Goal: Transaction & Acquisition: Purchase product/service

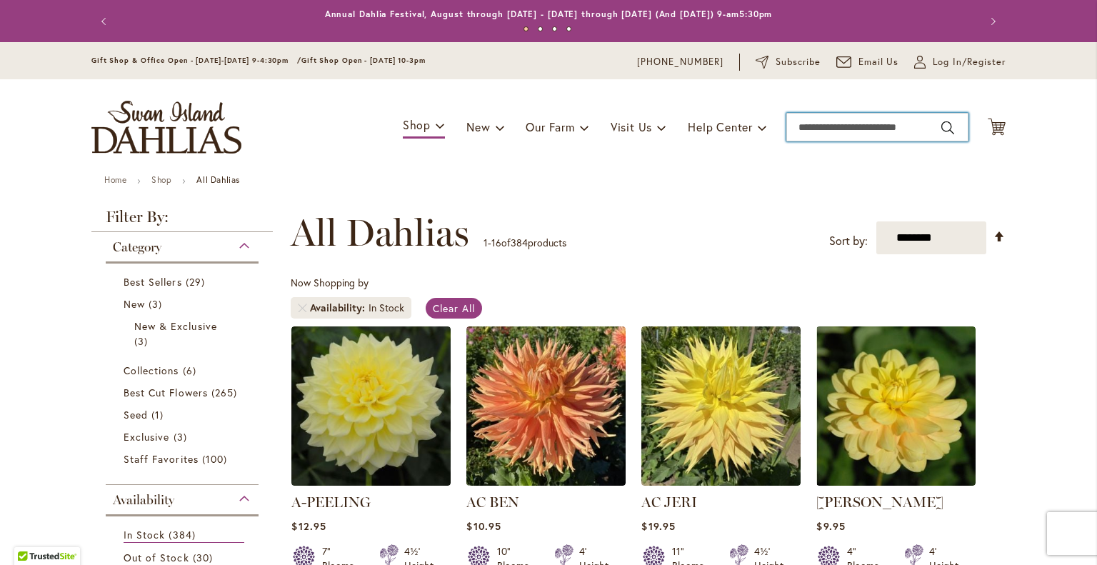
click at [853, 132] on input "Search" at bounding box center [877, 127] width 182 height 29
type input "*******"
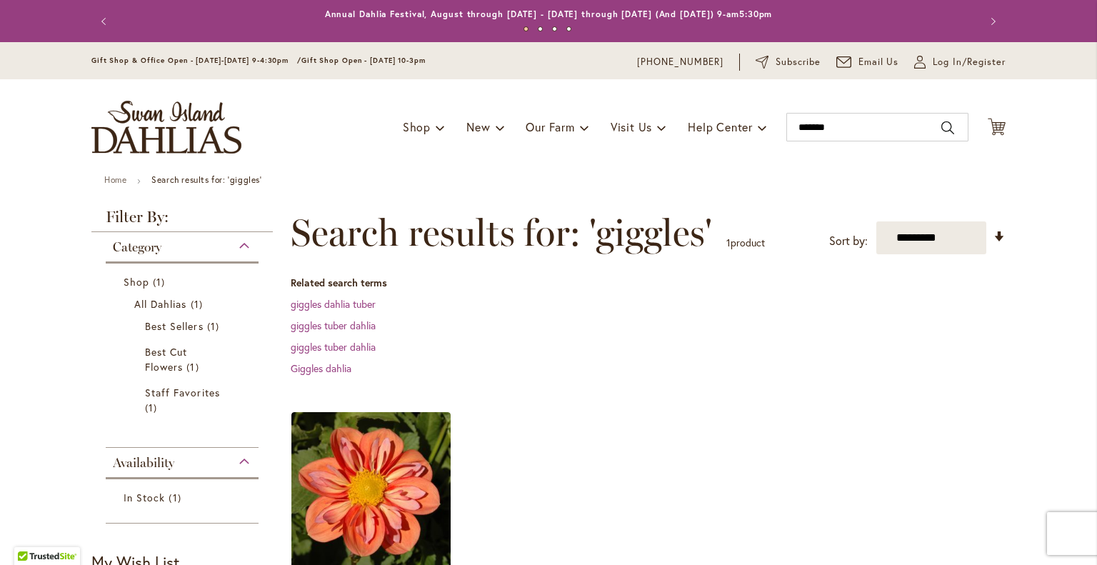
click at [574, 460] on ol "GIGGLES Rating: 84% 6 Reviews $9.95 3½" Blooms 3½' Height Add to Cart" at bounding box center [648, 554] width 715 height 286
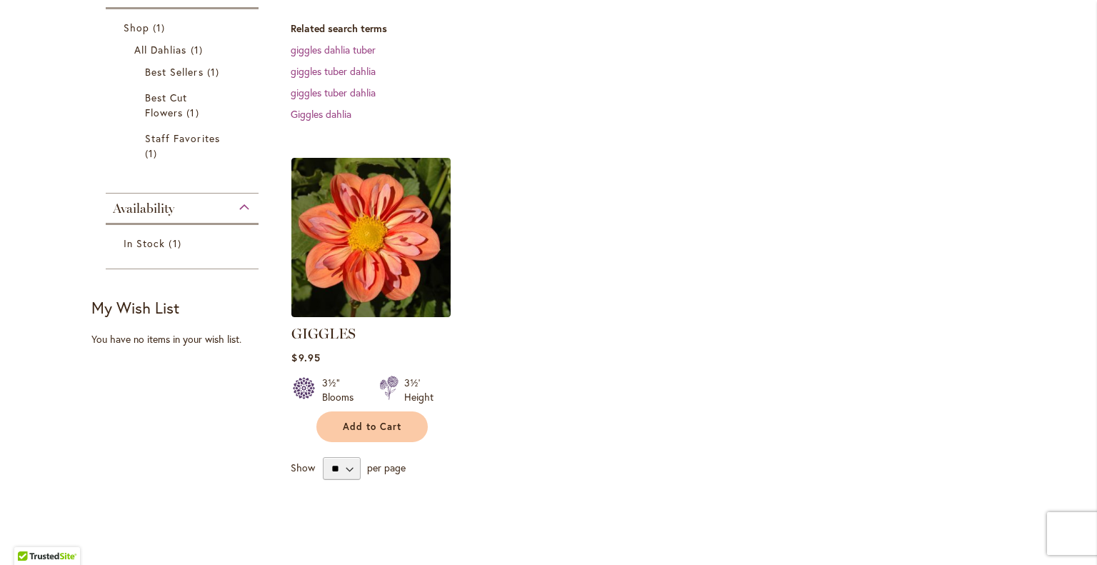
scroll to position [256, 0]
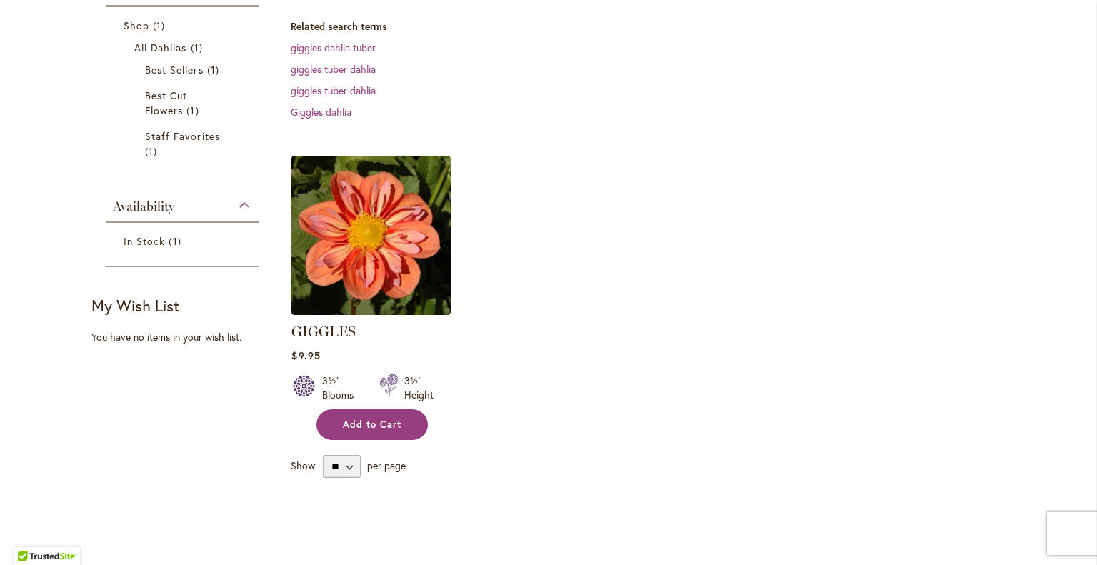
click at [359, 429] on span "Add to Cart" at bounding box center [372, 425] width 59 height 12
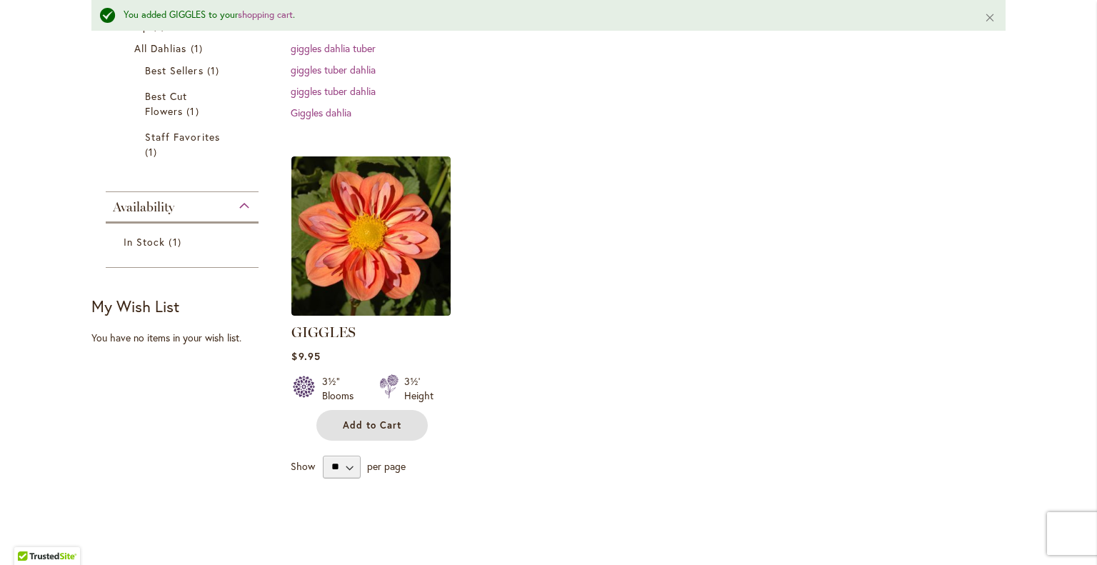
click at [534, 187] on ol "GIGGLES Rating: 84% 6 Reviews $9.95 3½" Blooms 3½' Height Add to Cart" at bounding box center [648, 299] width 715 height 286
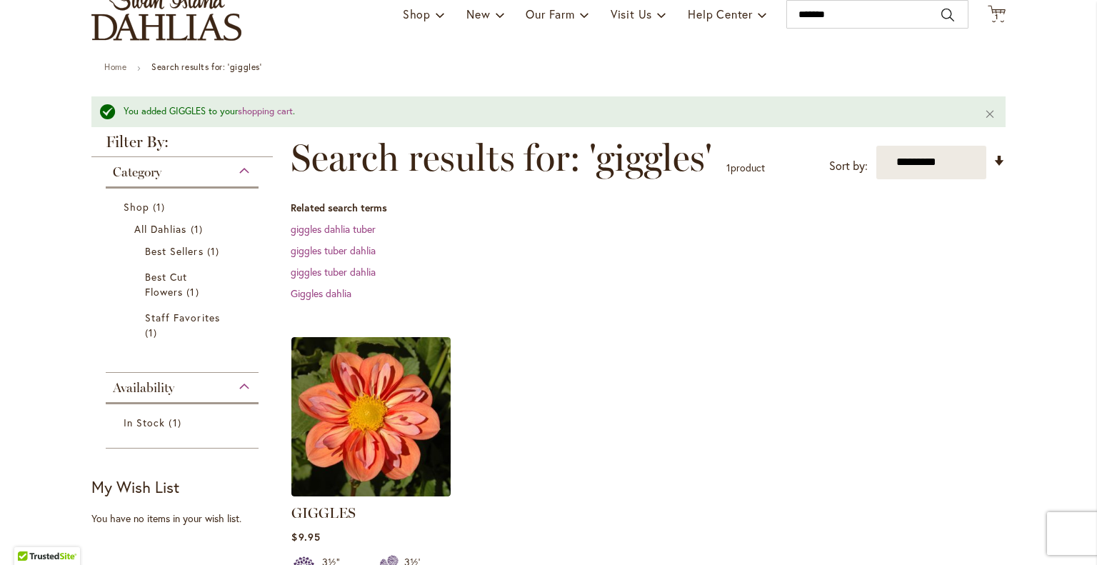
scroll to position [0, 0]
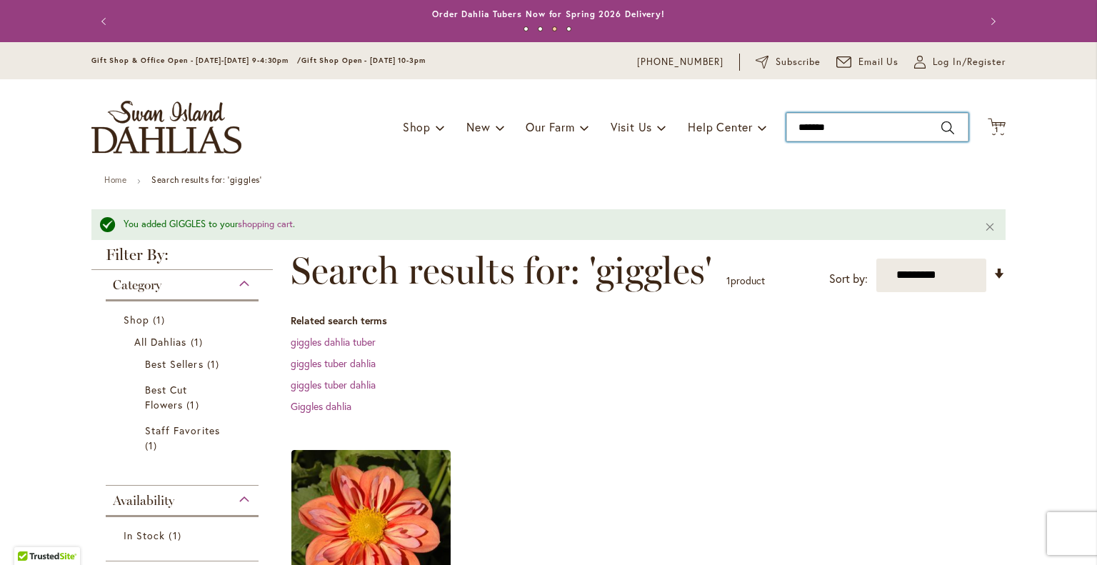
click at [849, 124] on input "*******" at bounding box center [877, 127] width 182 height 29
type input "*"
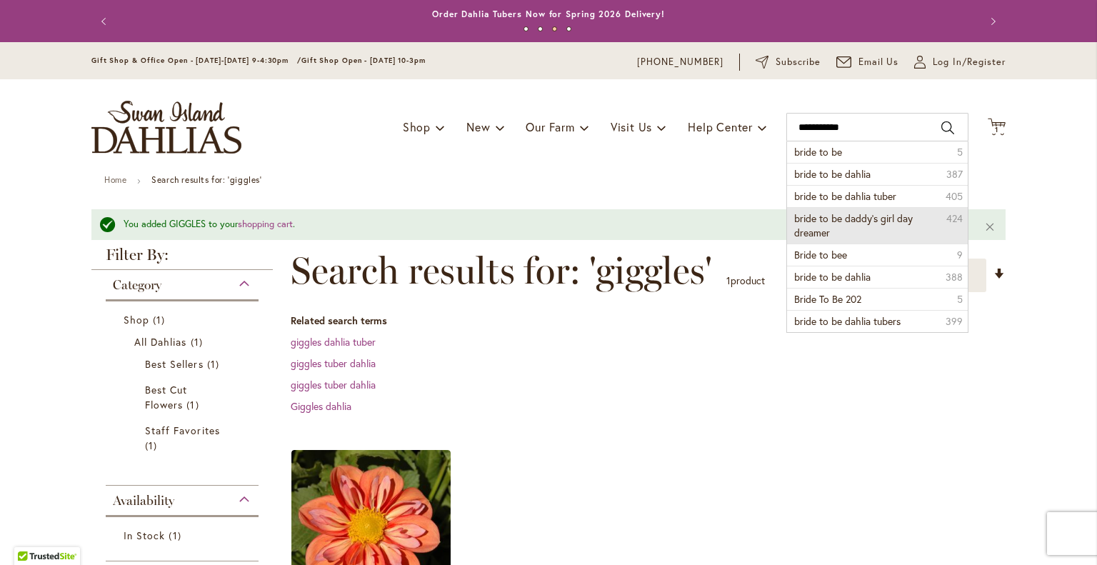
click at [816, 231] on span "bride to be daddy’s girl day dreamer" at bounding box center [853, 225] width 119 height 28
type input "**********"
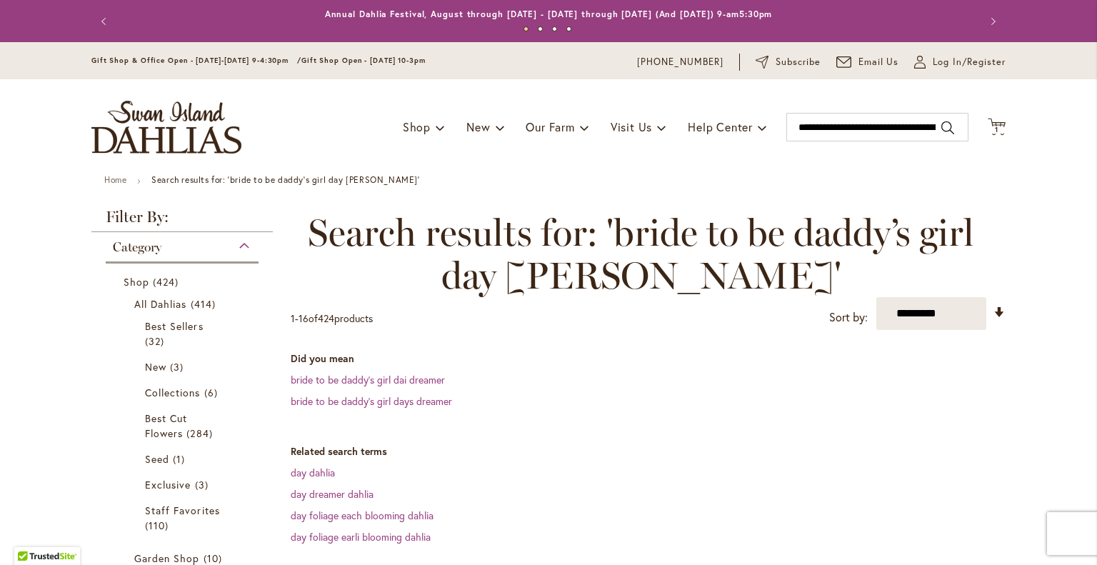
click at [618, 489] on dd "day dreamer dahlia" at bounding box center [648, 494] width 715 height 14
click at [659, 388] on dl "Did you mean bride to be daddy’s girl dai dreamer bride to be daddy’s girl days…" at bounding box center [648, 379] width 715 height 57
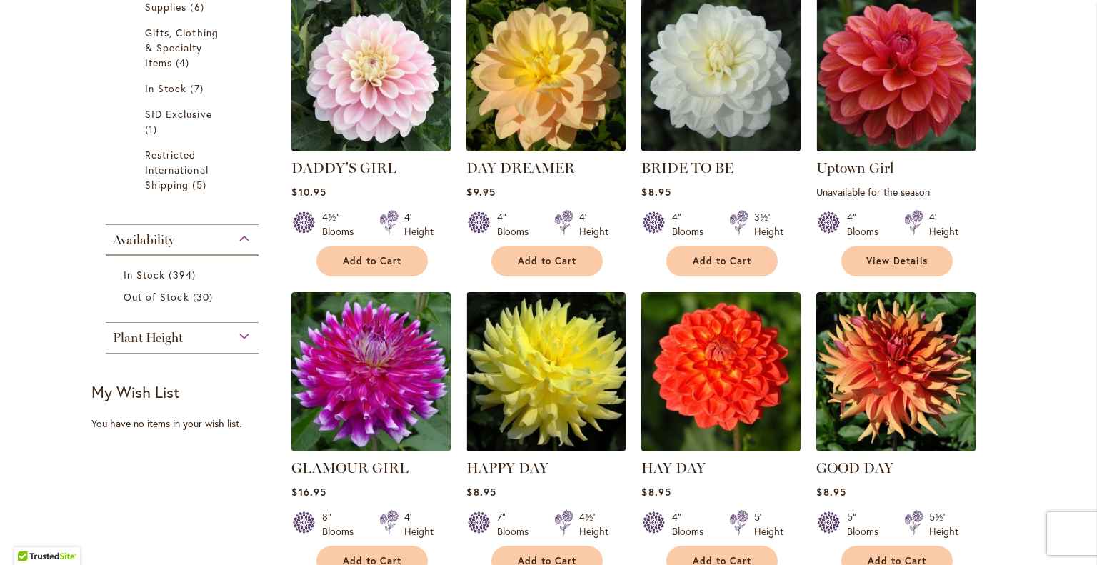
scroll to position [583, 0]
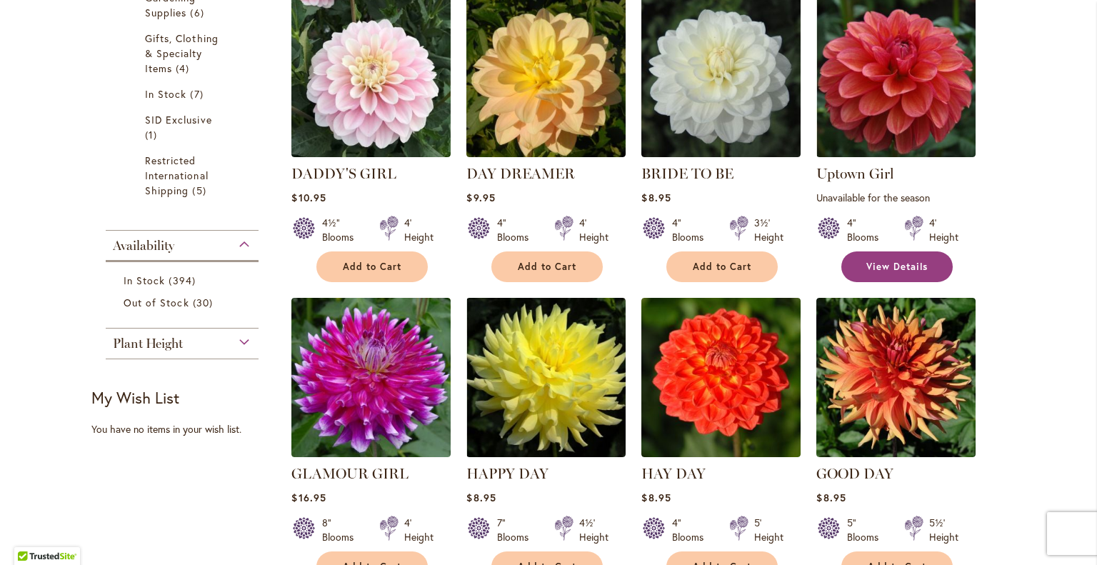
click at [888, 277] on link "View Details" at bounding box center [896, 266] width 111 height 31
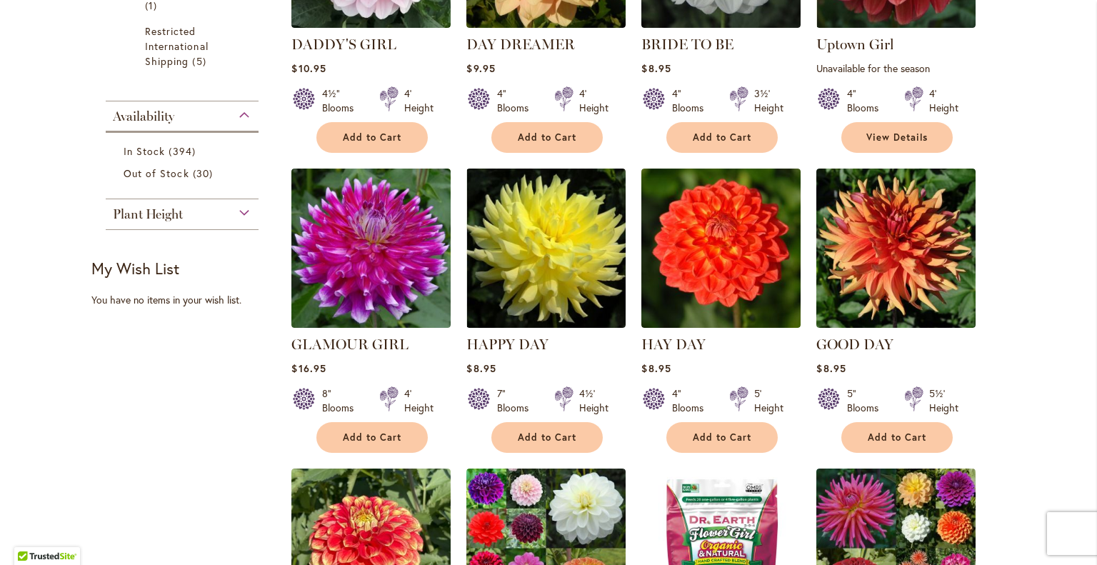
scroll to position [733, 0]
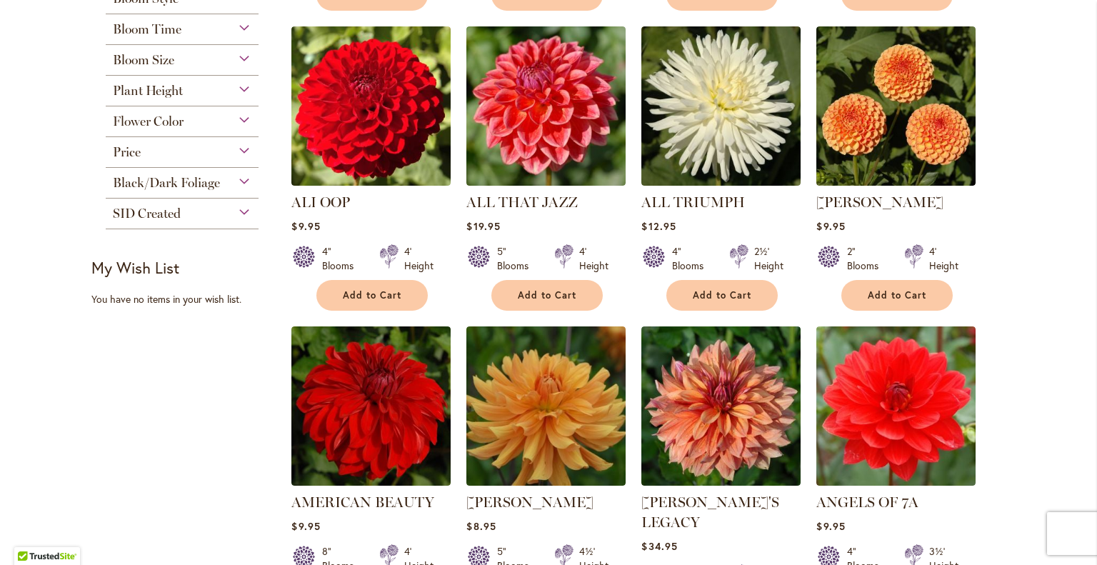
scroll to position [605, 0]
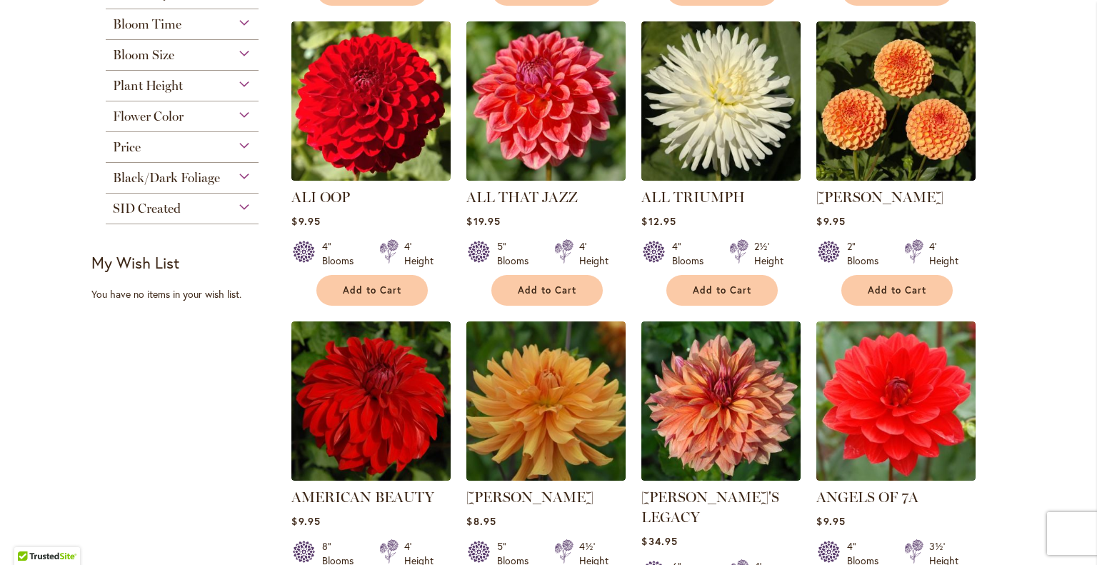
click at [749, 534] on div "$34.95" at bounding box center [720, 541] width 159 height 14
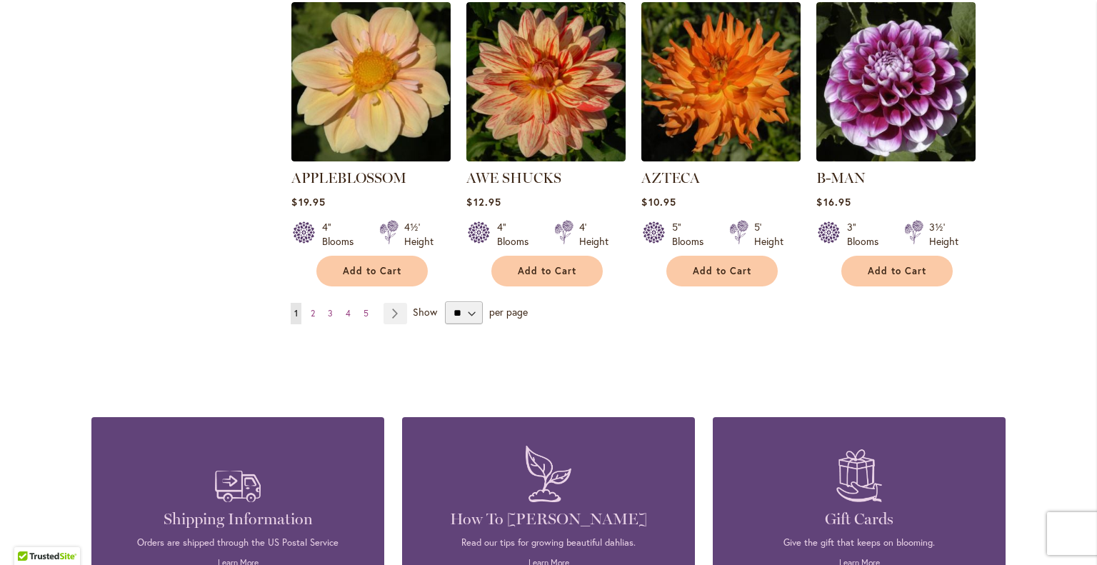
scroll to position [1248, 0]
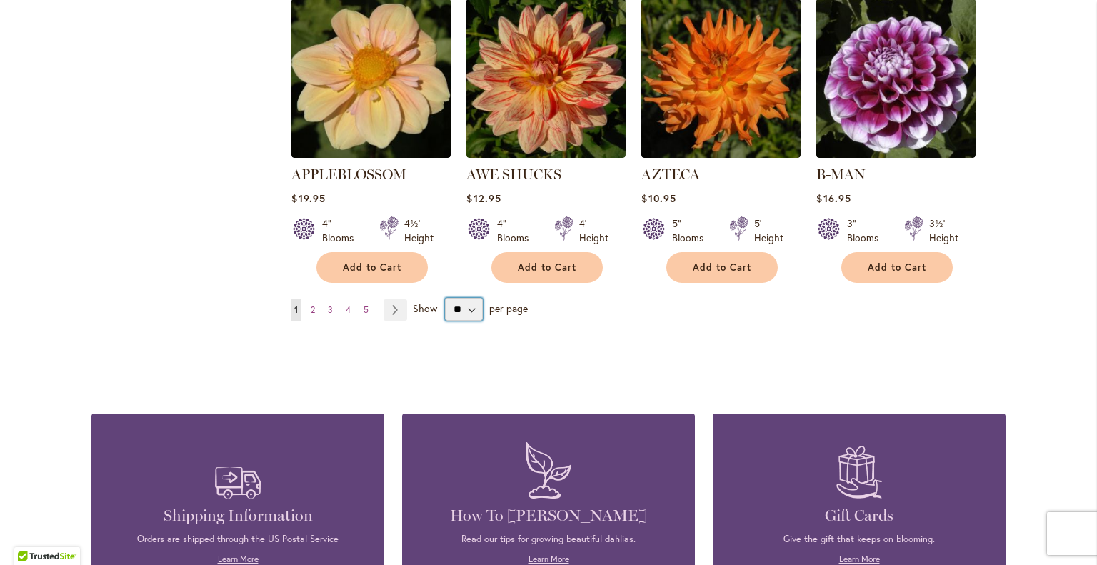
click at [465, 298] on select "** ** ** **" at bounding box center [464, 309] width 38 height 23
select select "**"
click at [445, 298] on select "** ** ** **" at bounding box center [464, 309] width 38 height 23
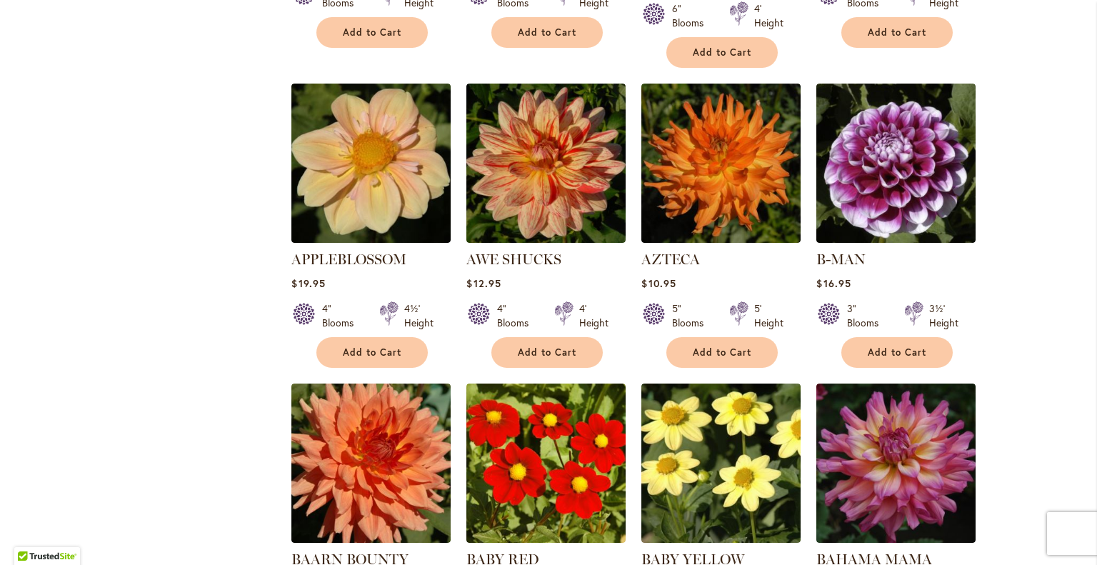
scroll to position [1166, 0]
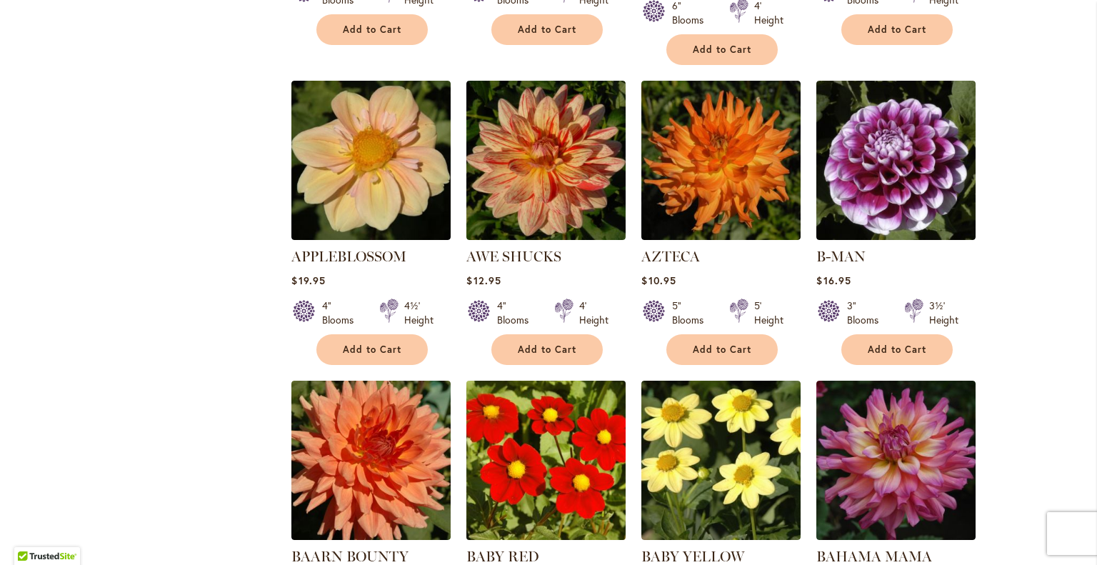
click at [594, 505] on img at bounding box center [546, 459] width 167 height 167
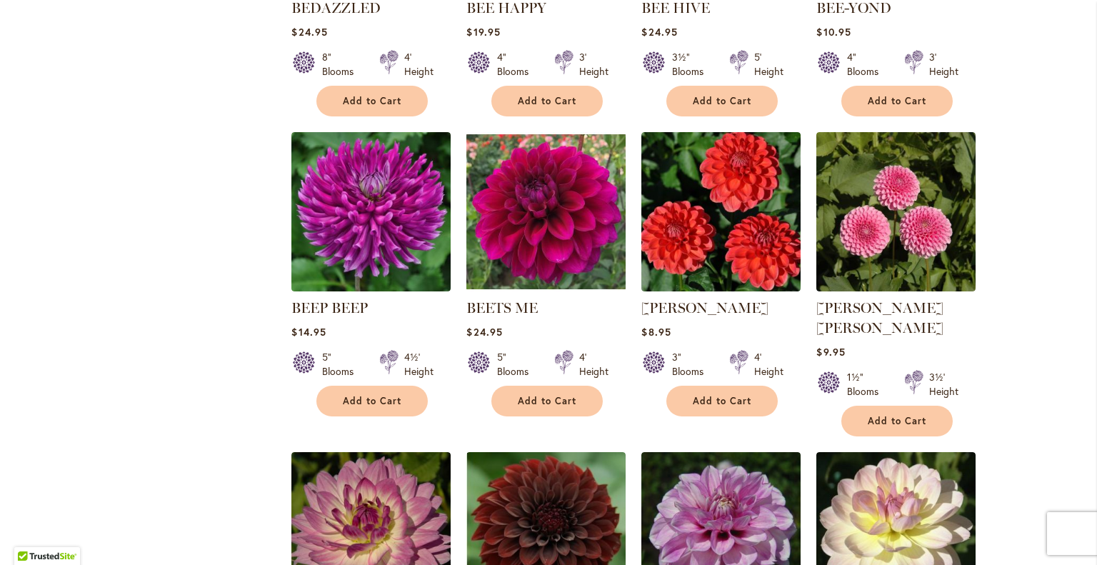
scroll to position [2314, 0]
click at [582, 448] on img at bounding box center [546, 531] width 167 height 167
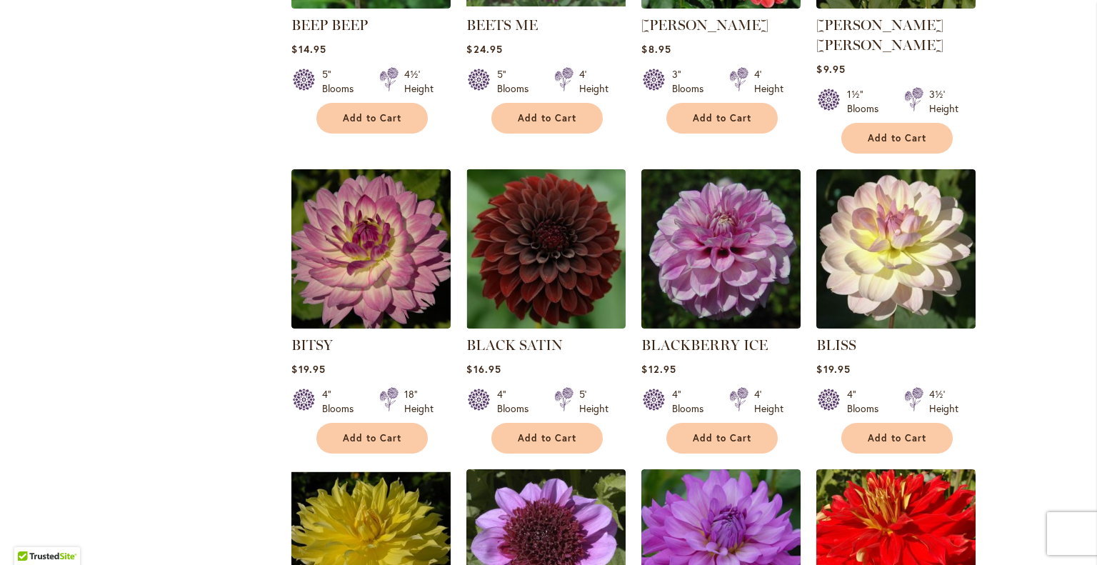
scroll to position [2598, 0]
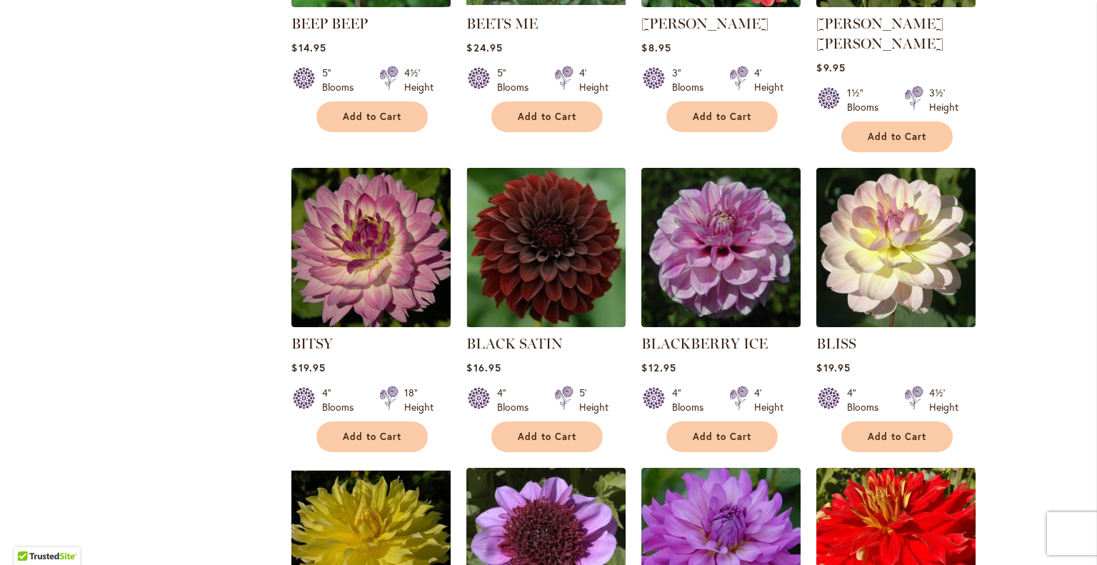
click at [981, 334] on ol "A-PEELING $12.95 7" Blooms 4½' Height" at bounding box center [648, 149] width 715 height 4845
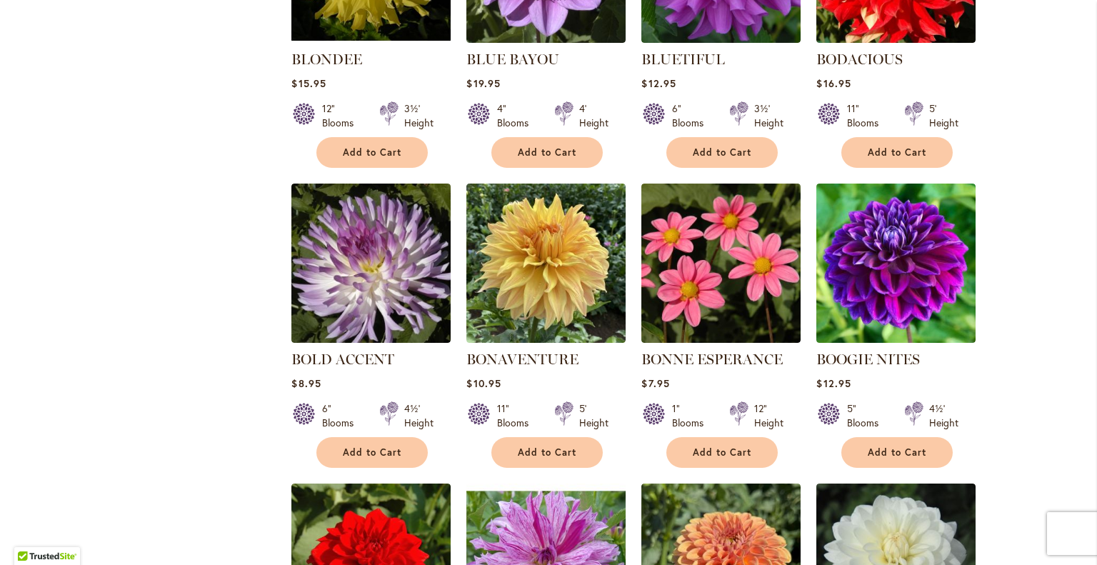
scroll to position [3190, 0]
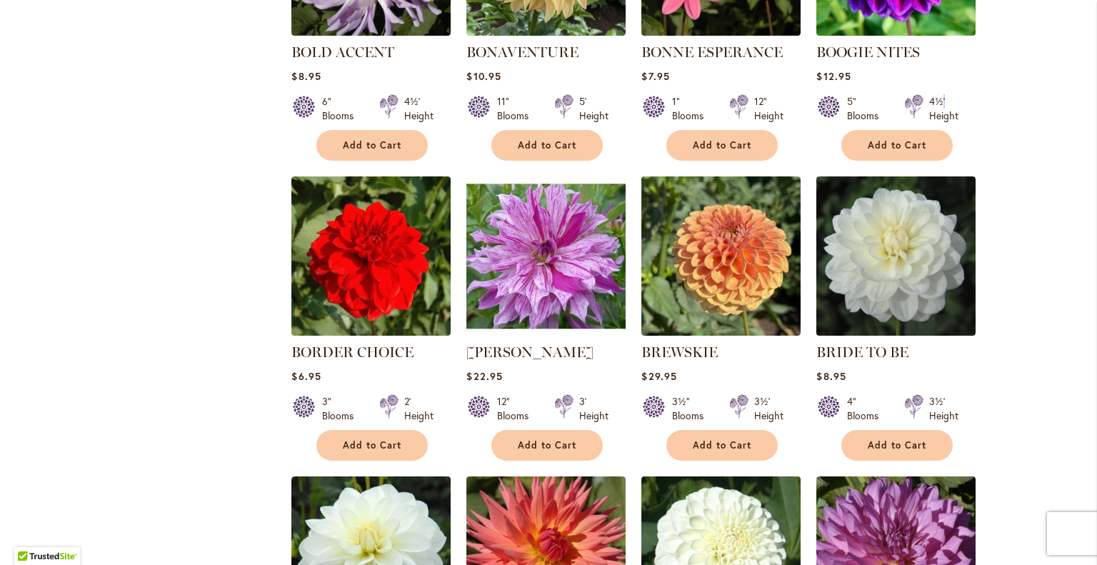
scroll to position [3502, 0]
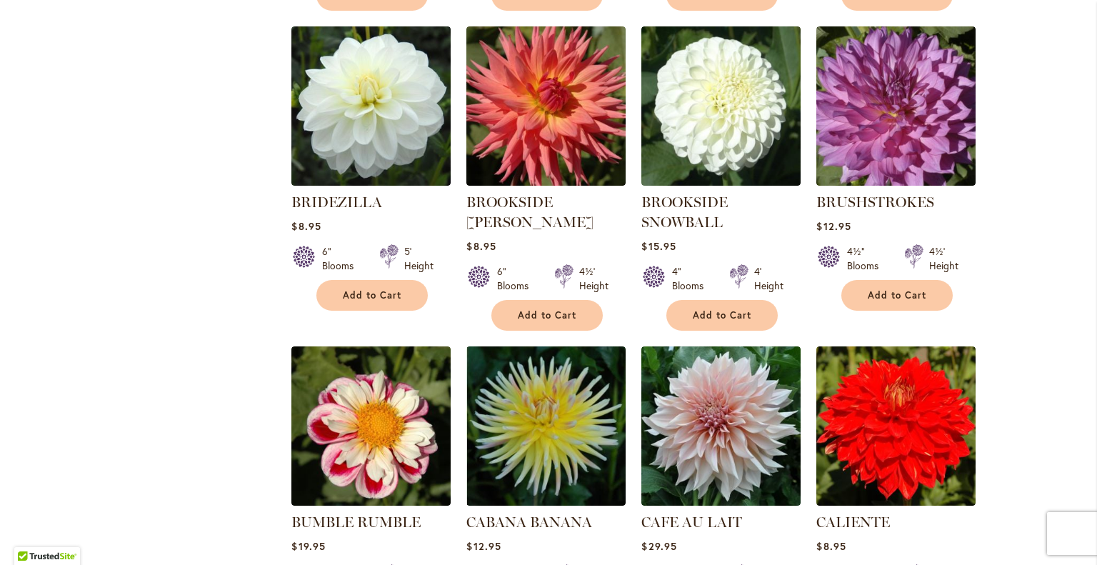
scroll to position [3949, 0]
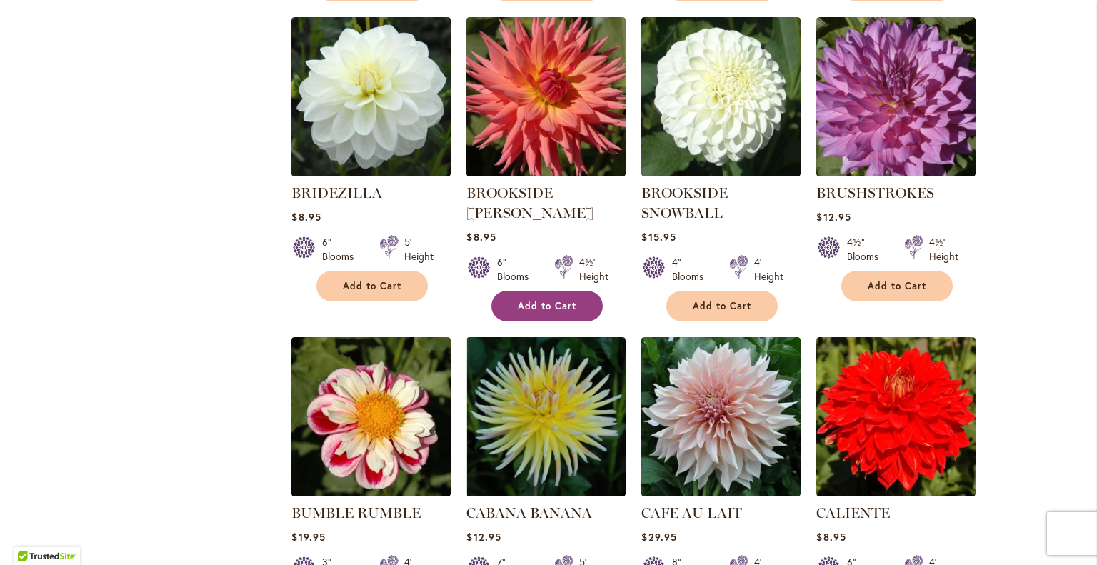
click at [529, 291] on button "Add to Cart" at bounding box center [546, 306] width 111 height 31
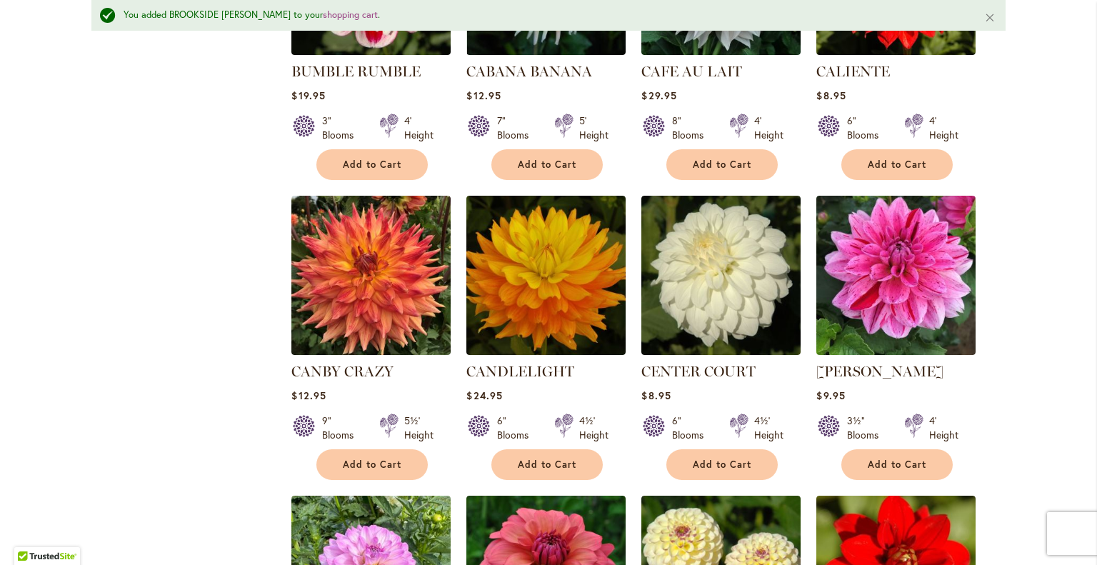
scroll to position [4431, 0]
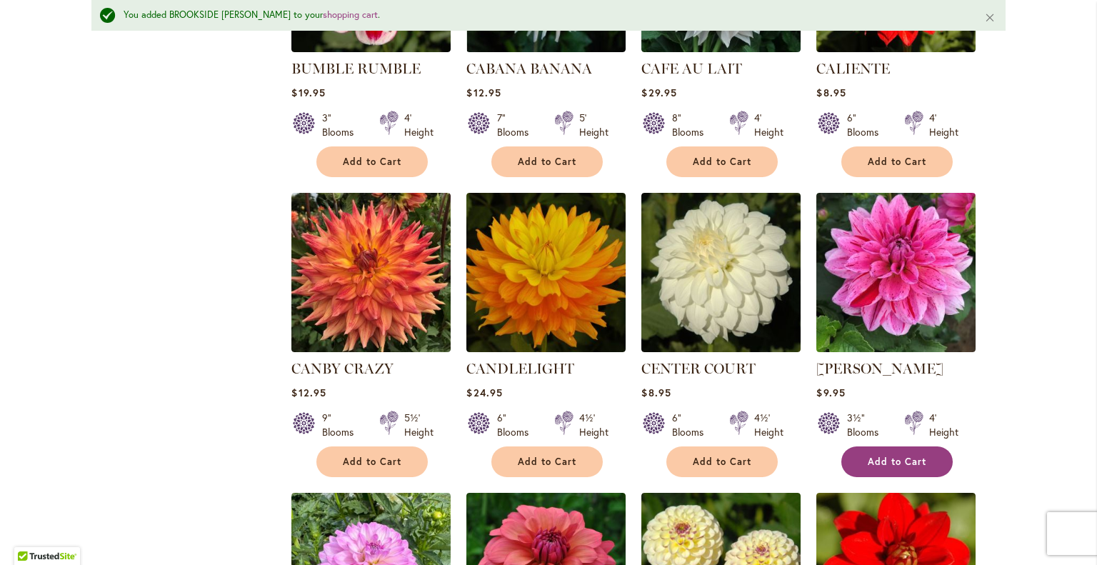
click at [879, 446] on button "Add to Cart" at bounding box center [896, 461] width 111 height 31
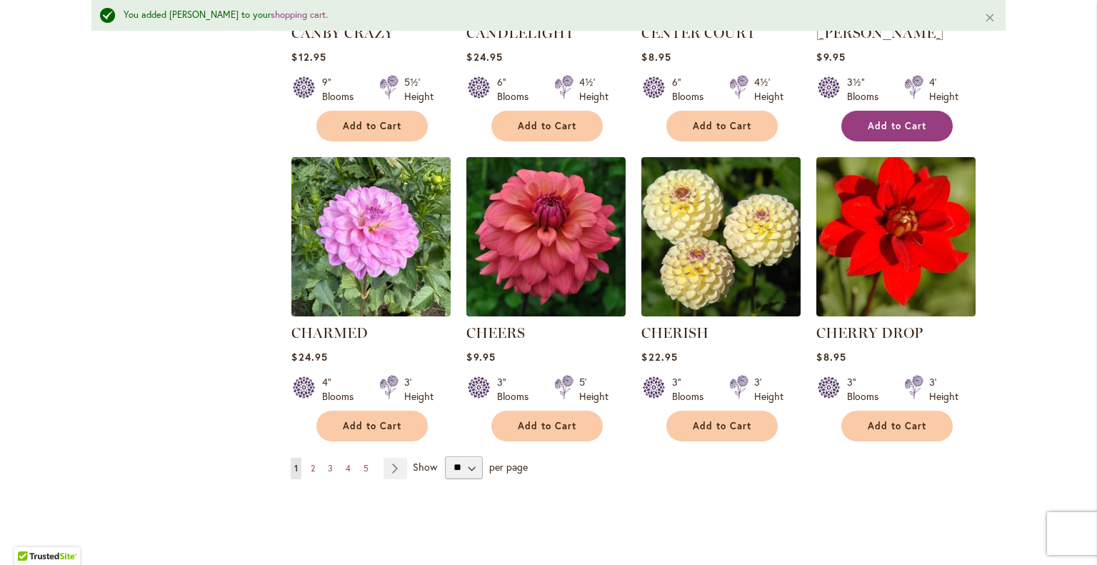
scroll to position [4774, 0]
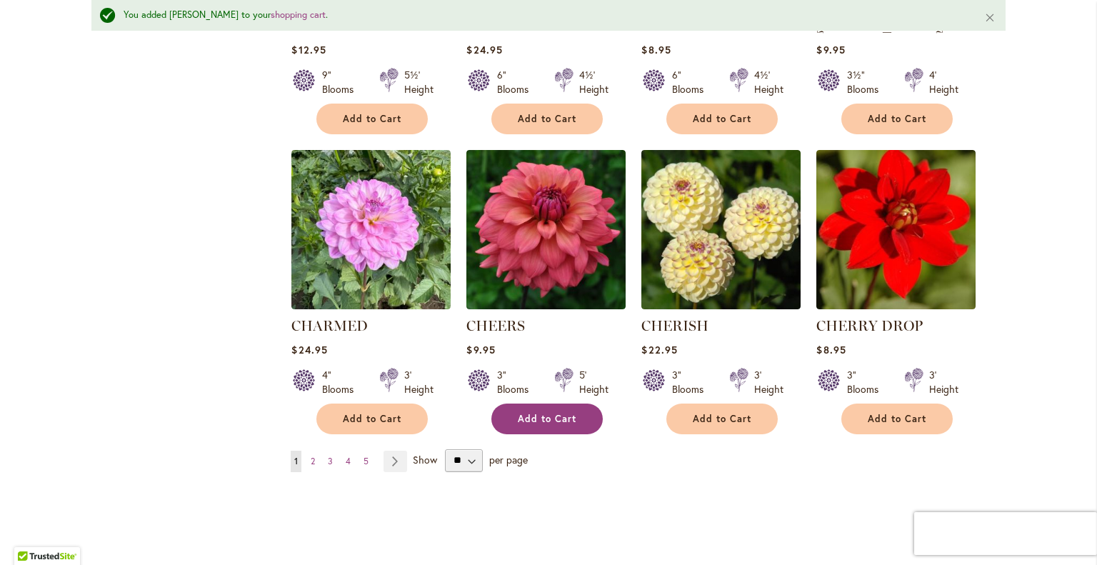
click at [529, 413] on span "Add to Cart" at bounding box center [547, 419] width 59 height 12
click at [311, 456] on span "2" at bounding box center [313, 461] width 4 height 11
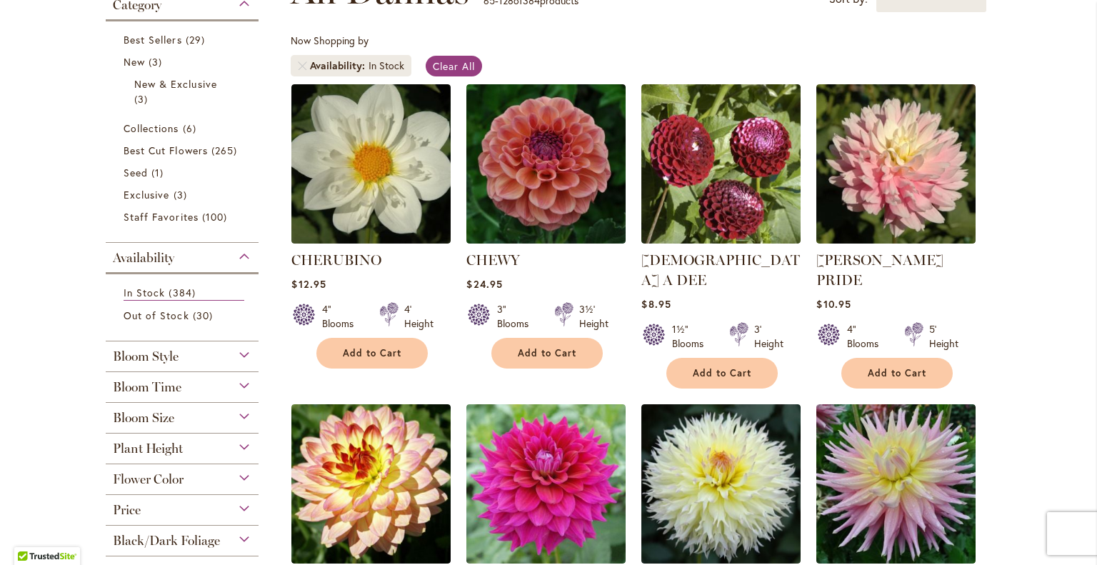
scroll to position [265, 0]
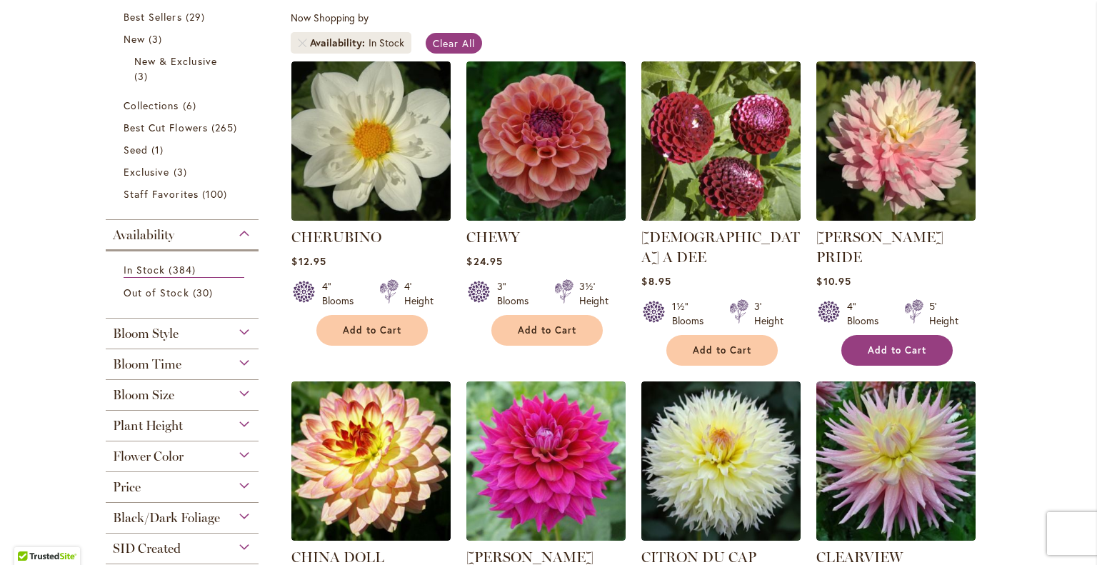
click at [868, 339] on button "Add to Cart" at bounding box center [896, 350] width 111 height 31
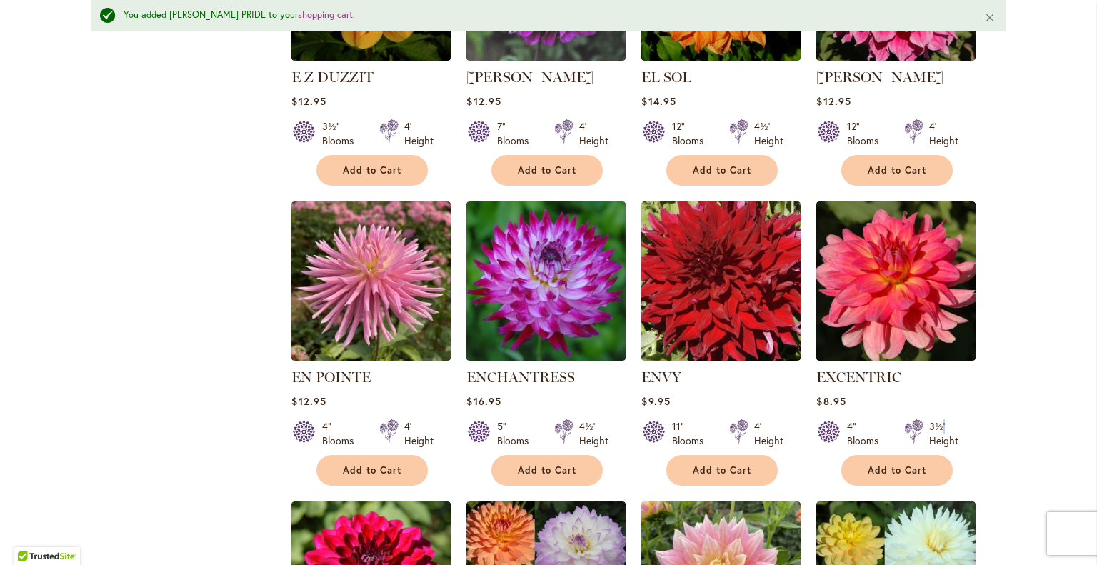
scroll to position [3271, 0]
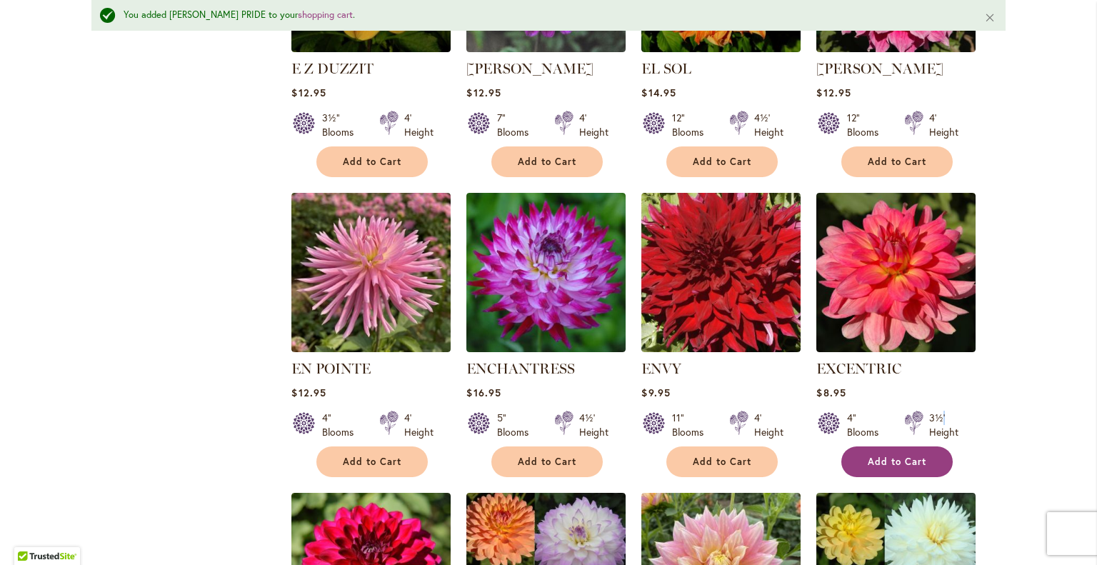
click at [883, 456] on span "Add to Cart" at bounding box center [897, 462] width 59 height 12
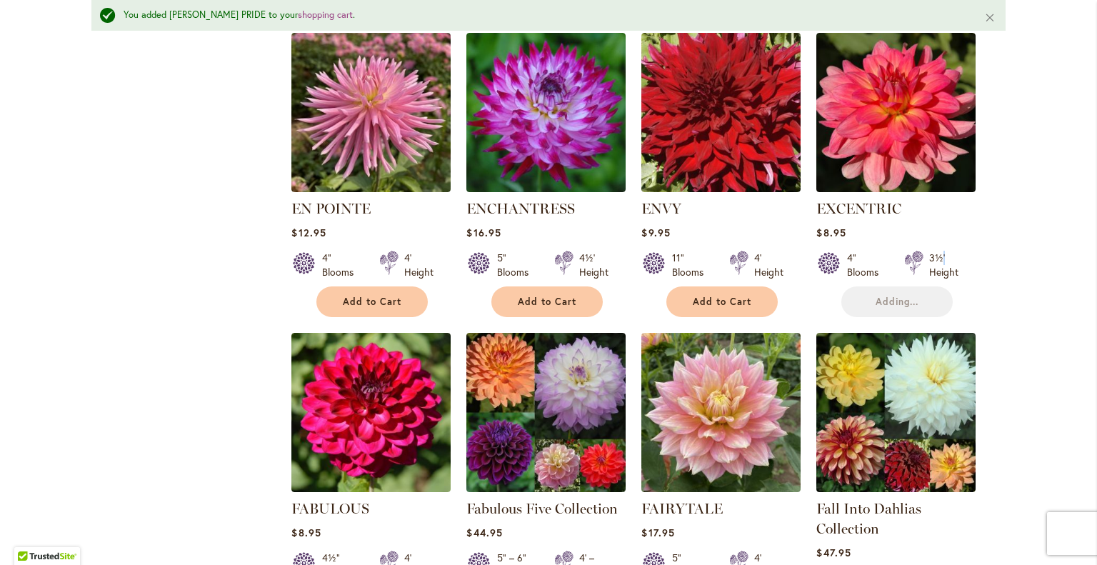
scroll to position [3451, 0]
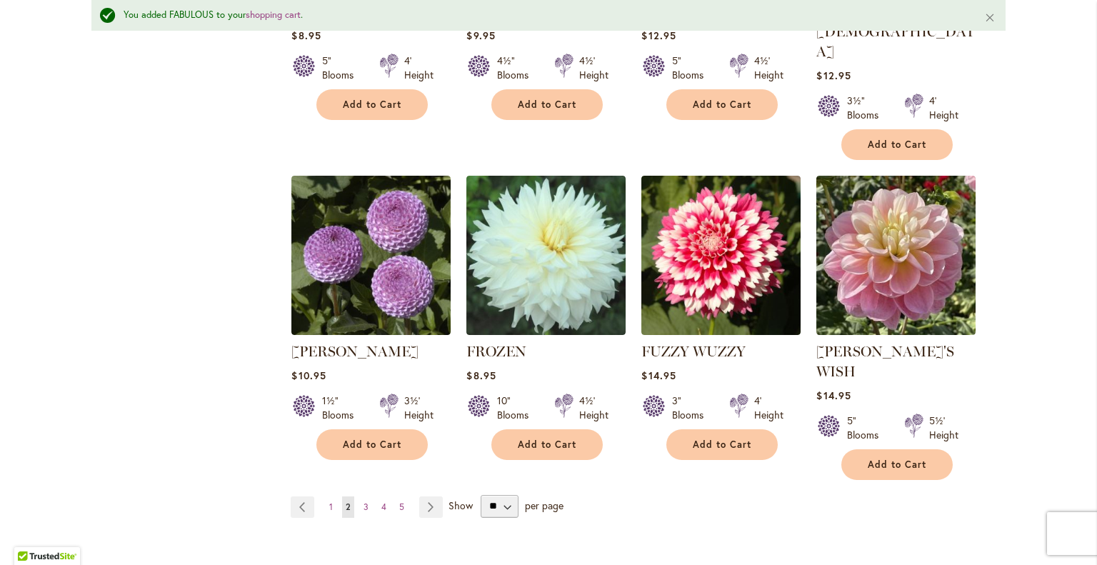
scroll to position [4884, 0]
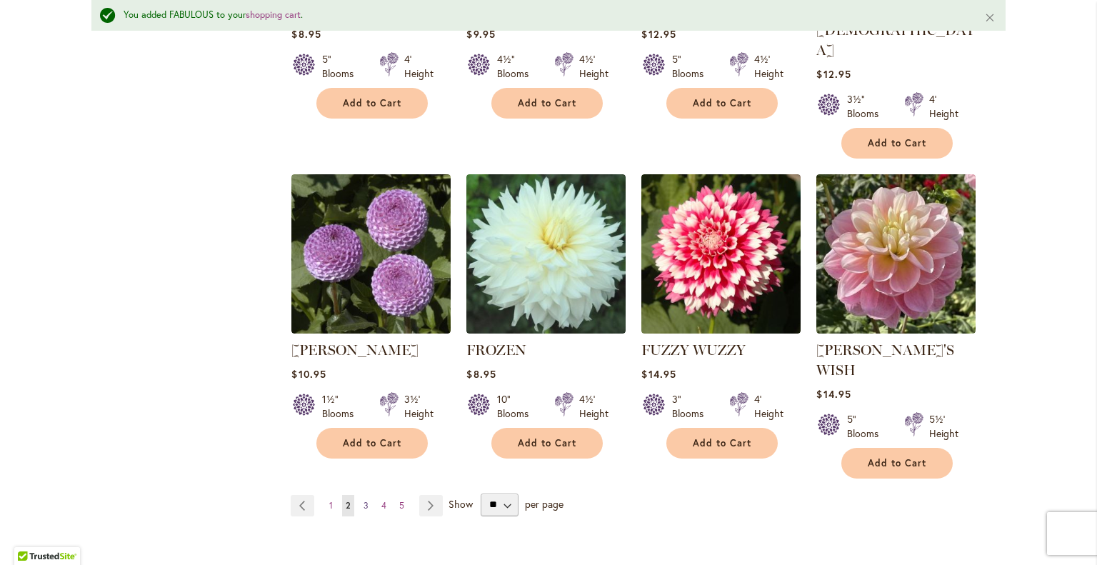
click at [363, 495] on link "Page 3" at bounding box center [366, 505] width 12 height 21
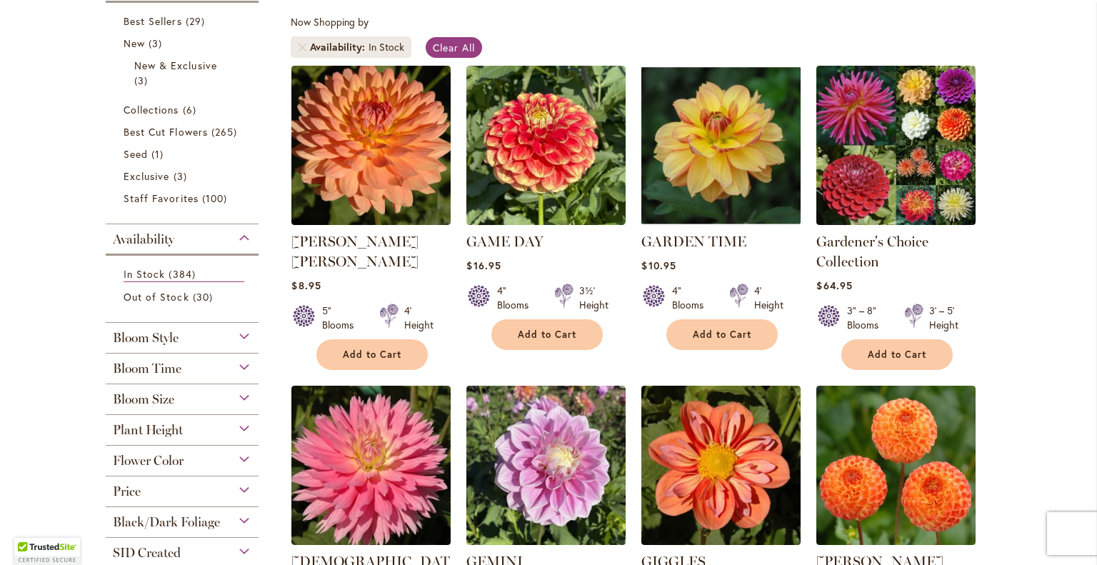
scroll to position [265, 0]
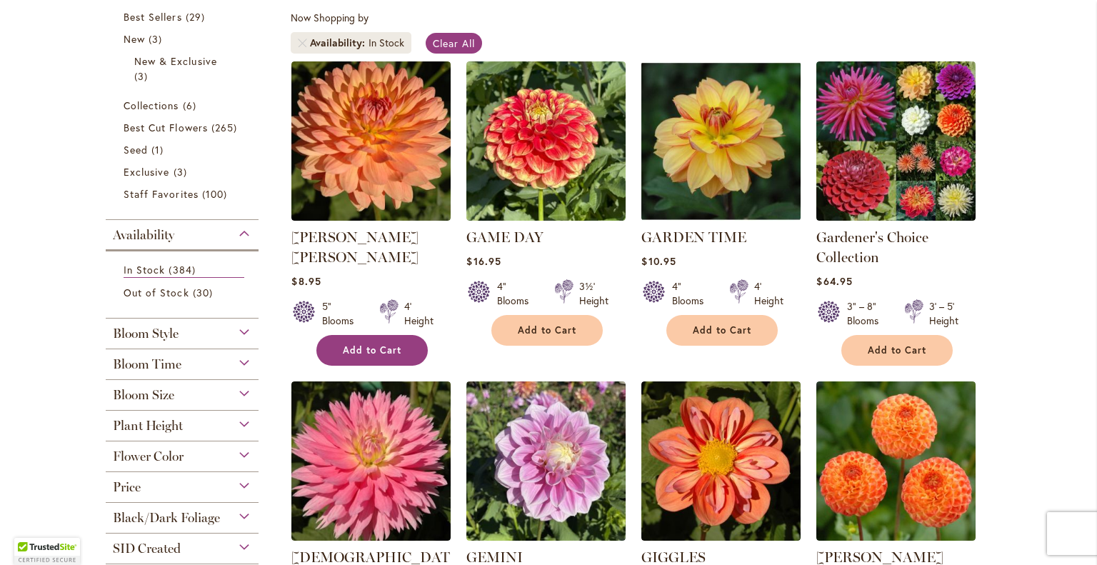
click at [366, 339] on button "Add to Cart" at bounding box center [371, 350] width 111 height 31
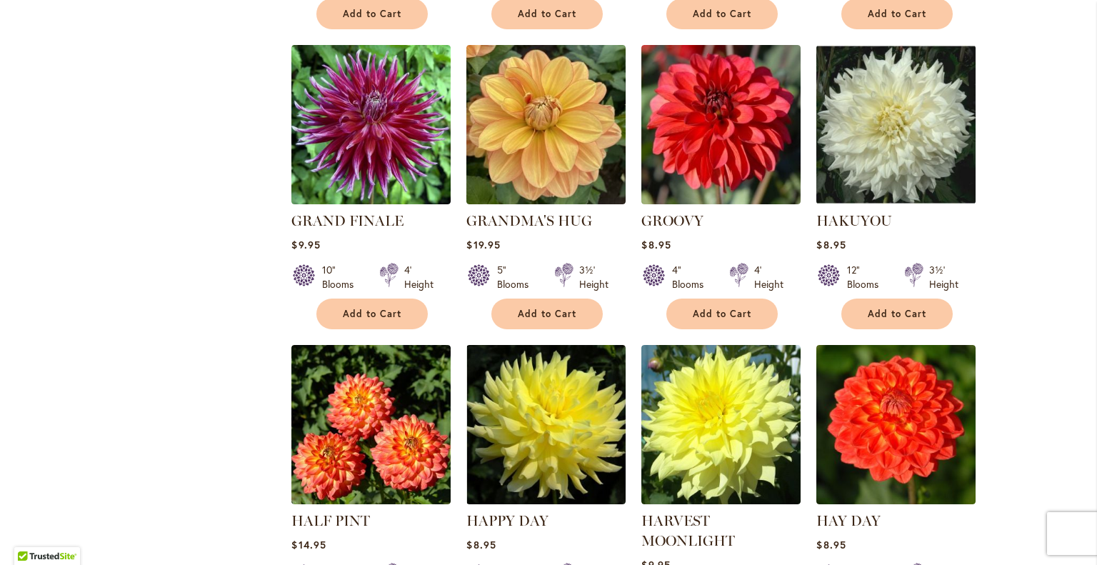
scroll to position [1525, 0]
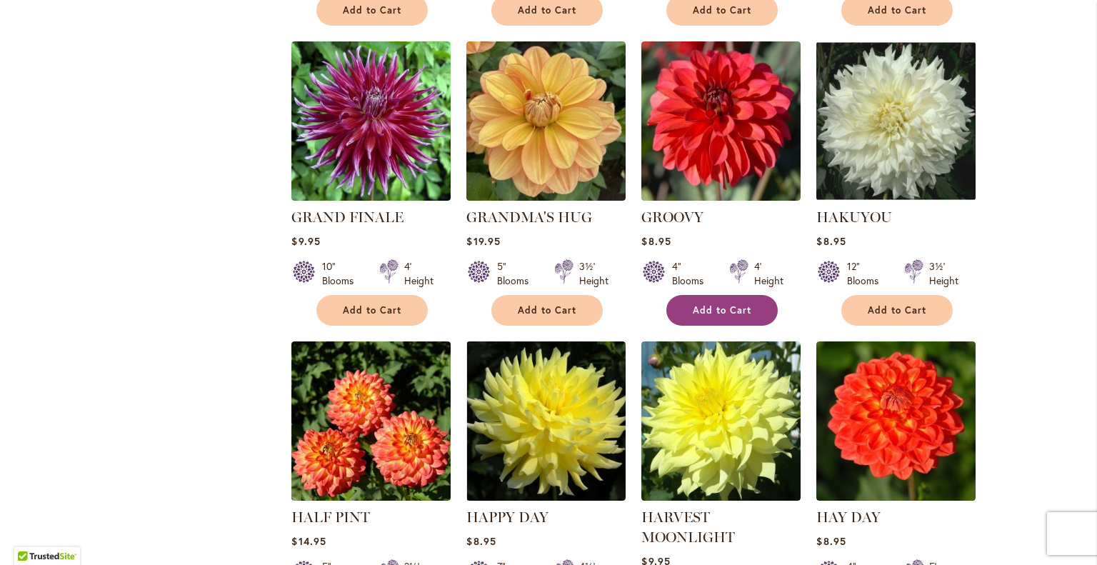
click at [717, 295] on button "Add to Cart" at bounding box center [721, 310] width 111 height 31
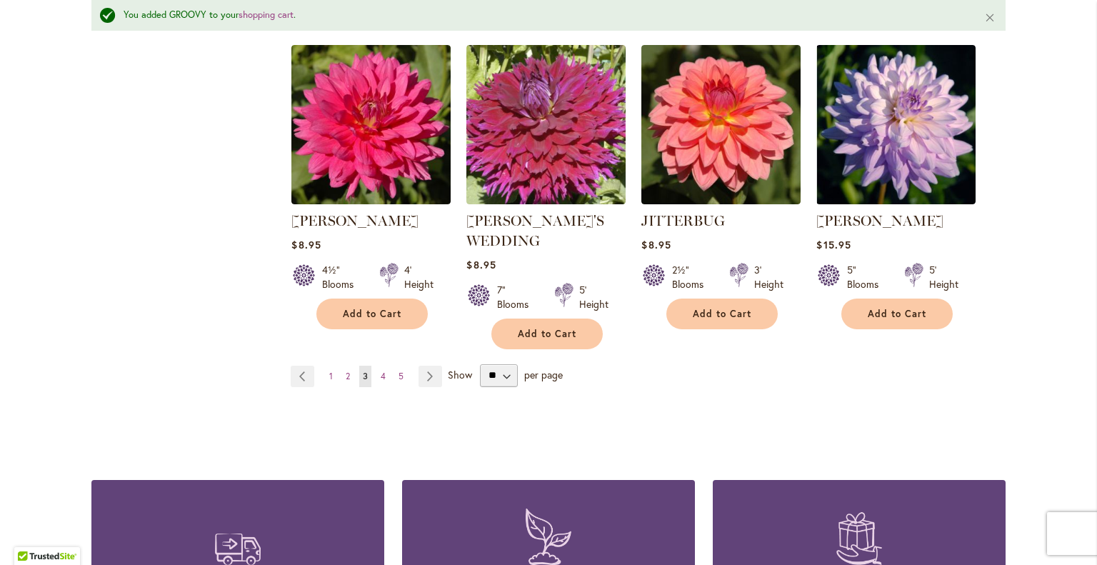
scroll to position [4990, 0]
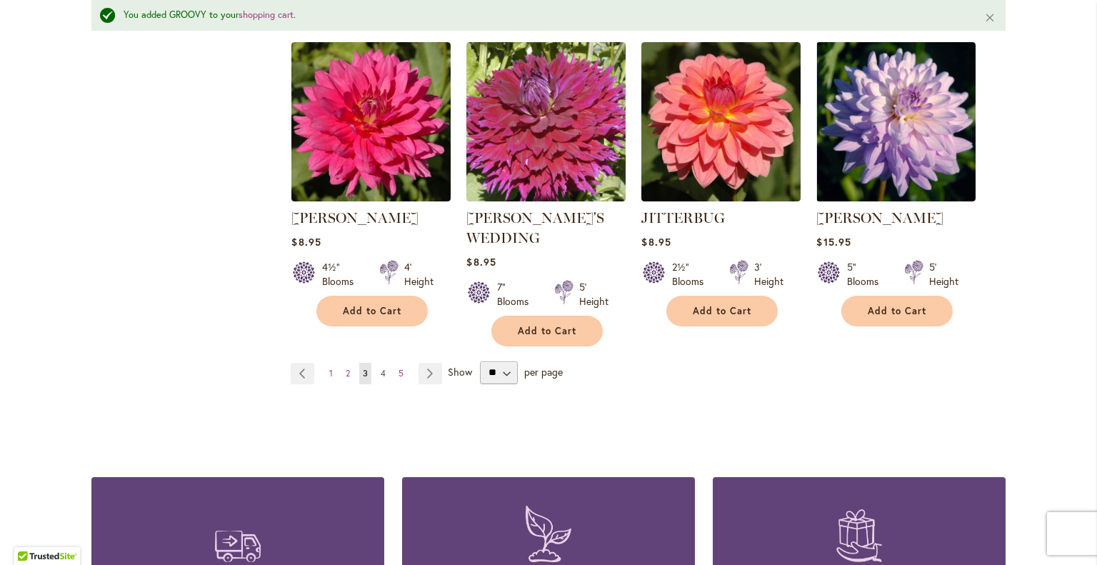
click at [381, 368] on span "4" at bounding box center [383, 373] width 5 height 11
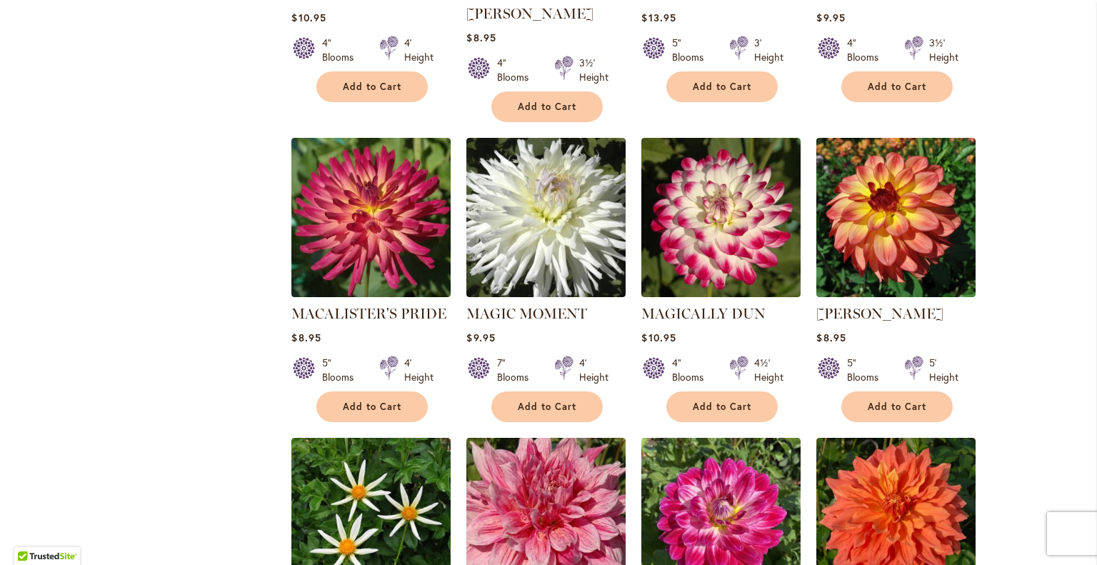
scroll to position [2642, 0]
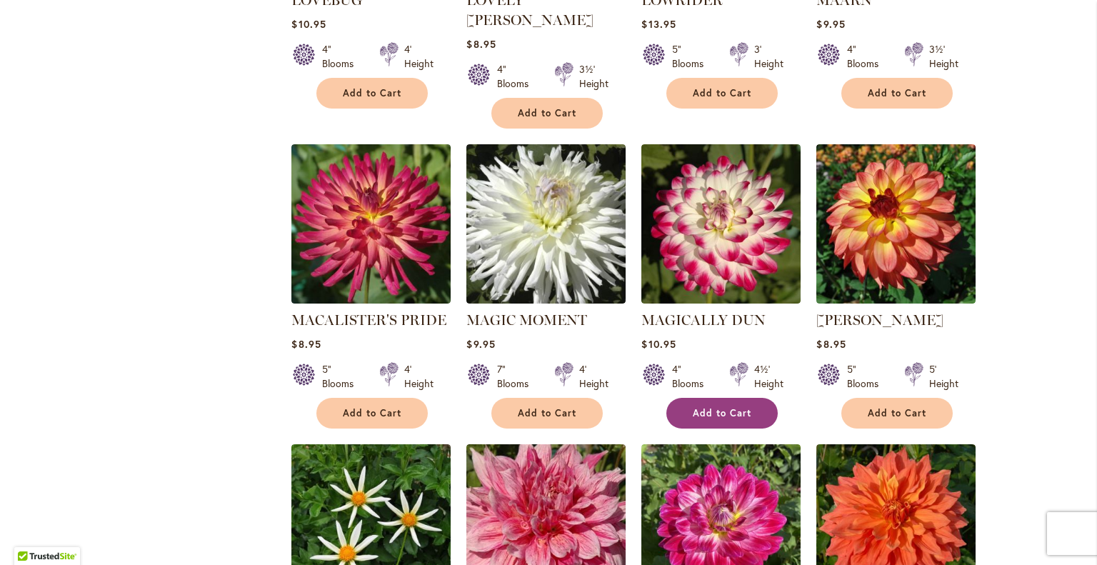
click at [706, 398] on button "Add to Cart" at bounding box center [721, 413] width 111 height 31
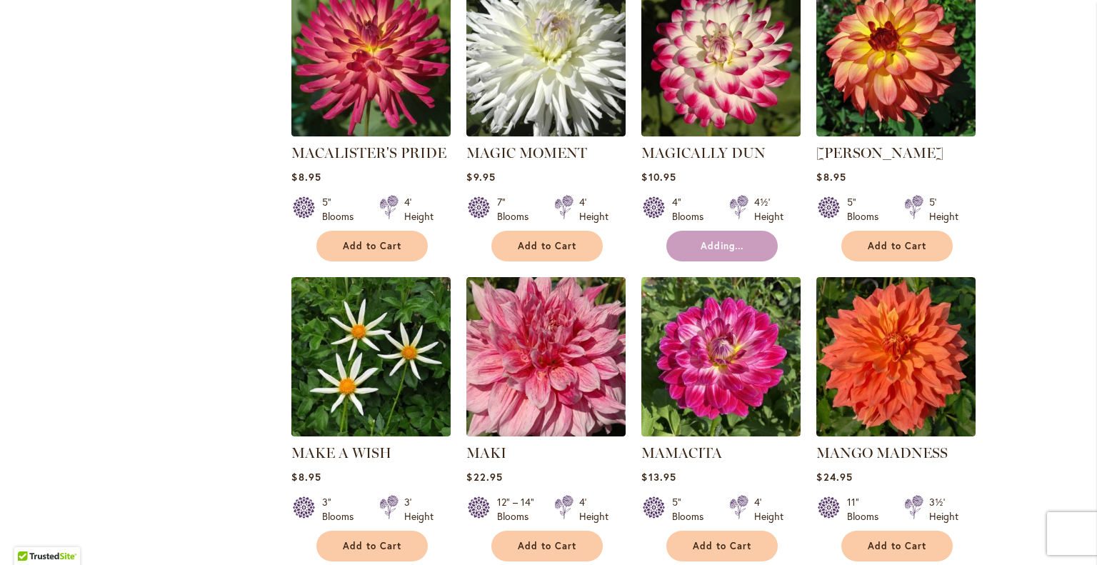
scroll to position [2828, 0]
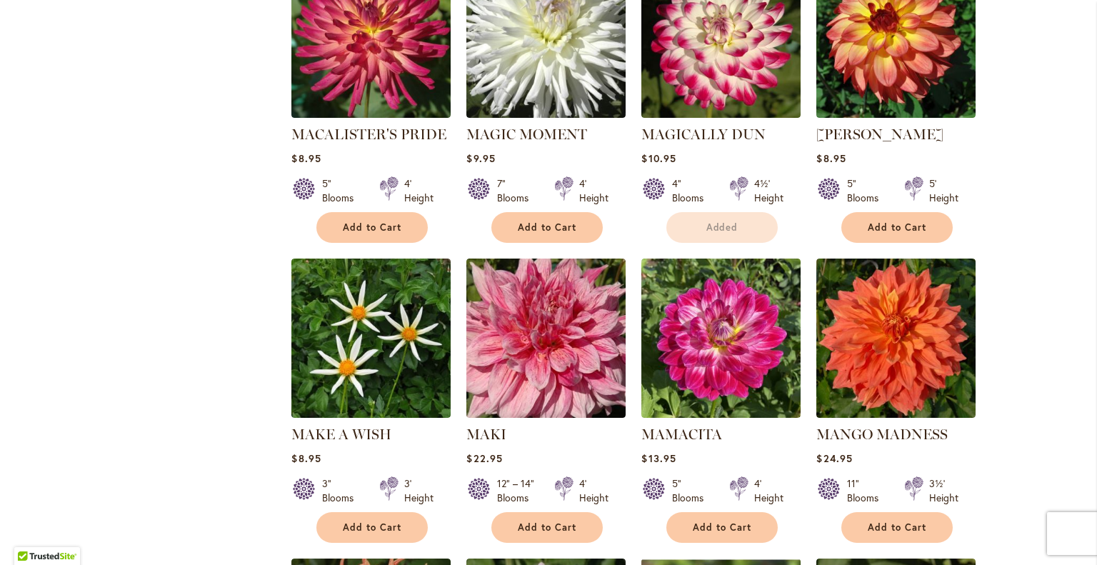
click at [1036, 393] on div "Skip to Content Gift Shop & Office Open - [DATE]-[DATE] 9-4:30pm / Gift Shop Op…" at bounding box center [548, 200] width 1097 height 5970
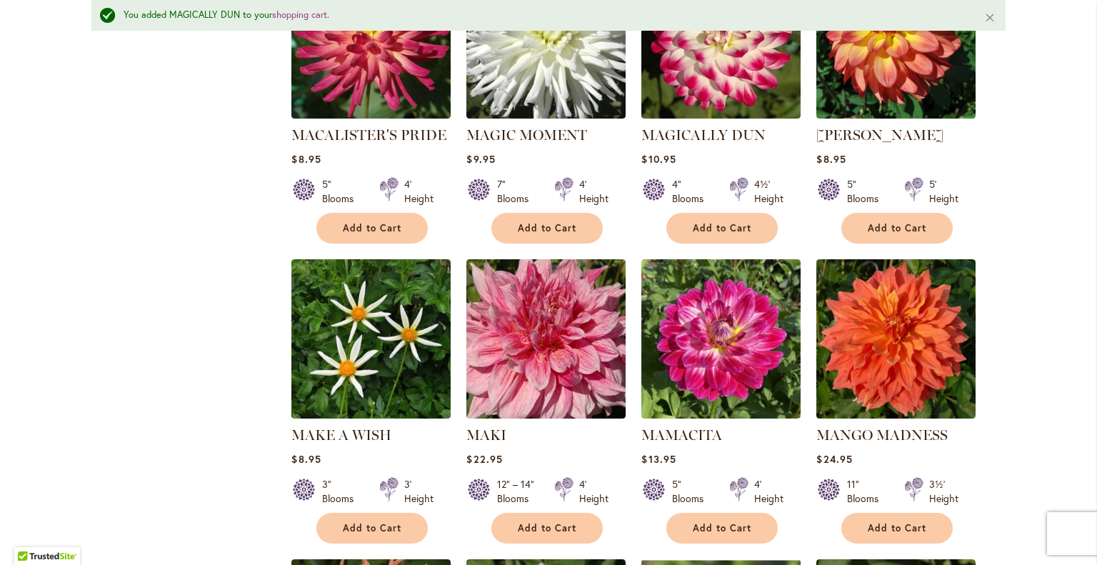
click at [1033, 396] on div "Skip to Content Gift Shop & Office Open - [DATE]-[DATE] 9-4:30pm / Gift Shop Op…" at bounding box center [548, 180] width 1097 height 6007
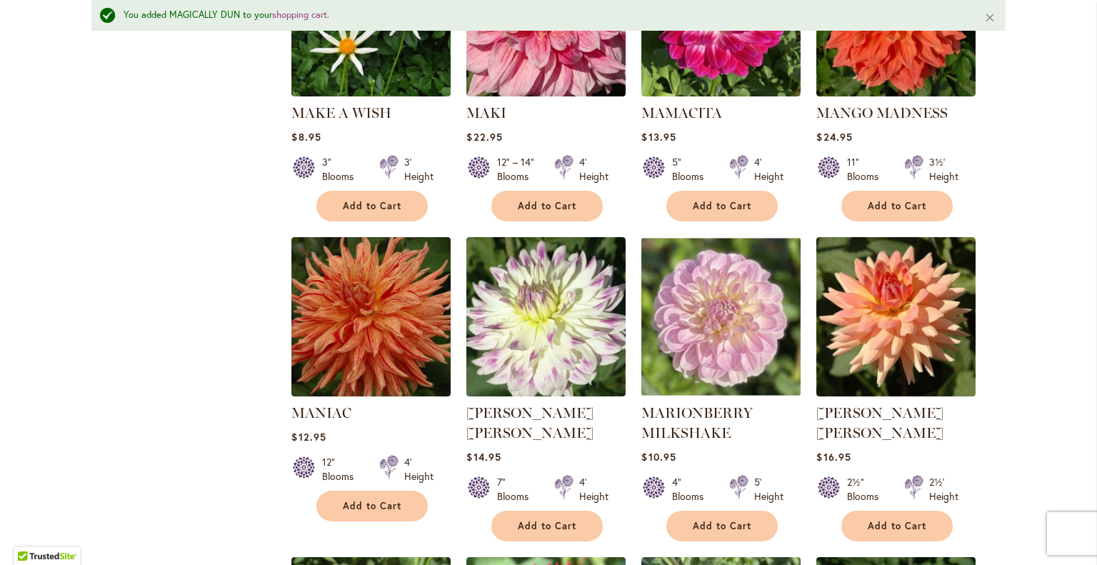
scroll to position [3199, 0]
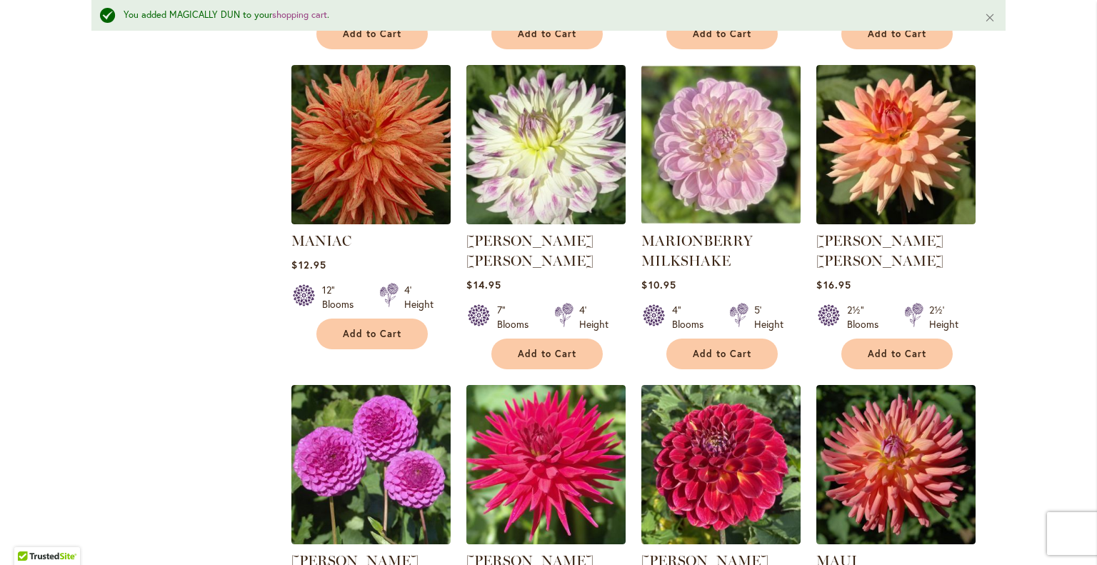
scroll to position [3349, 0]
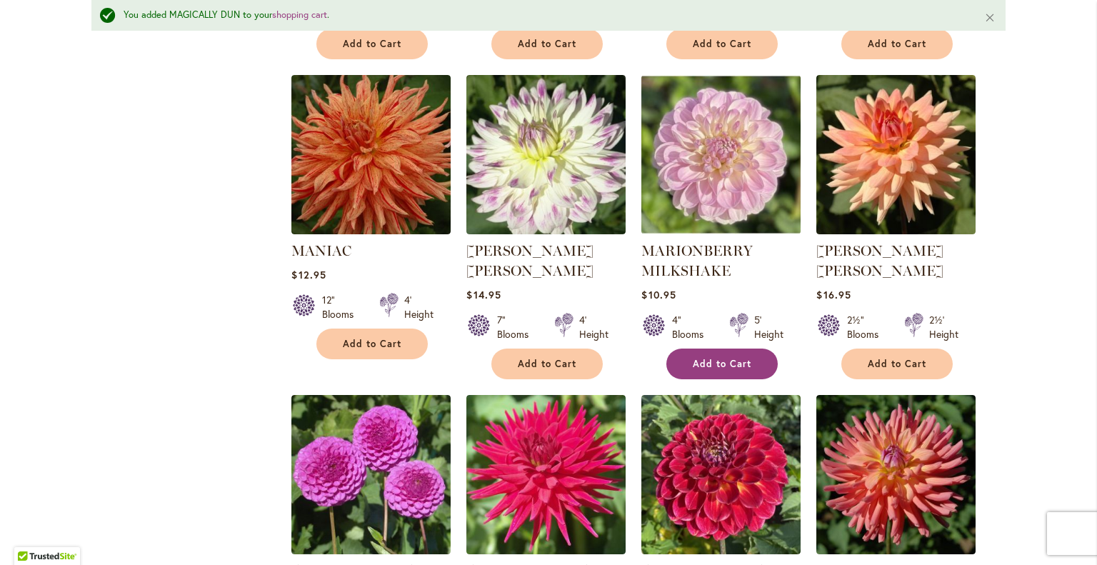
click at [710, 349] on button "Add to Cart" at bounding box center [721, 364] width 111 height 31
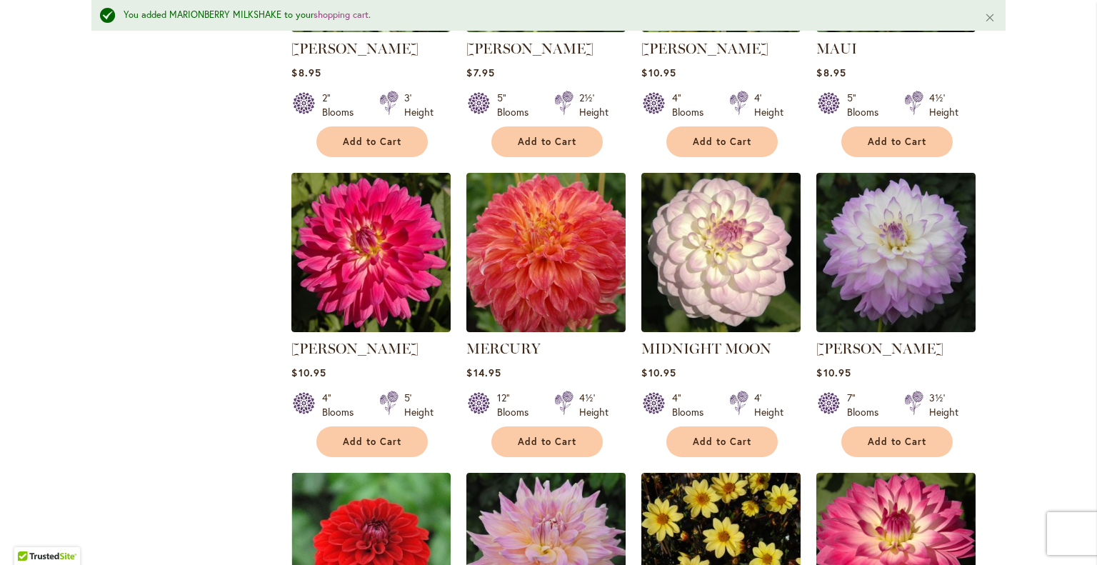
scroll to position [3881, 0]
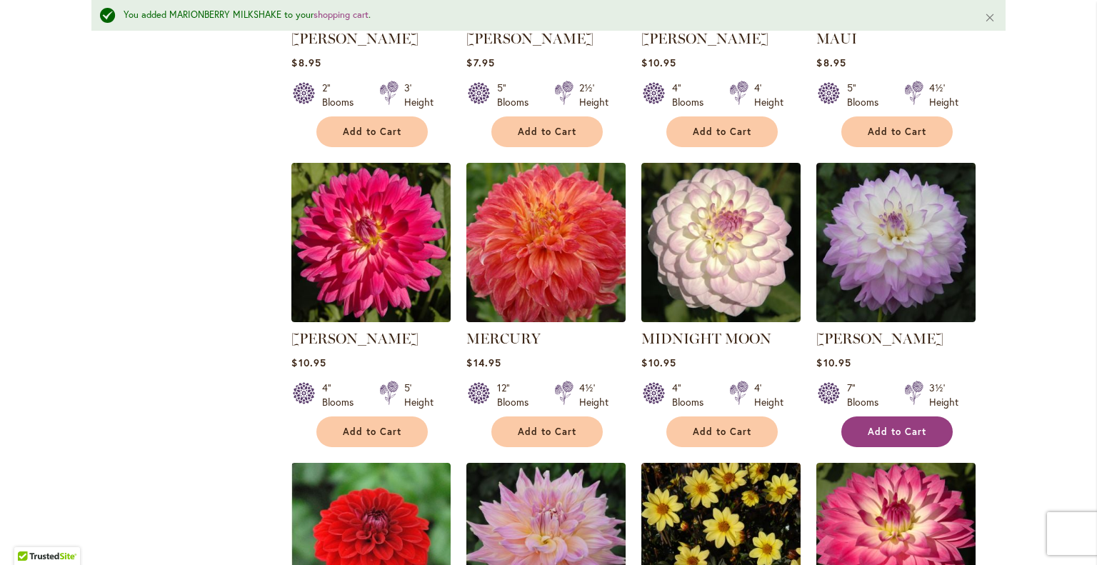
click at [902, 426] on span "Add to Cart" at bounding box center [897, 432] width 59 height 12
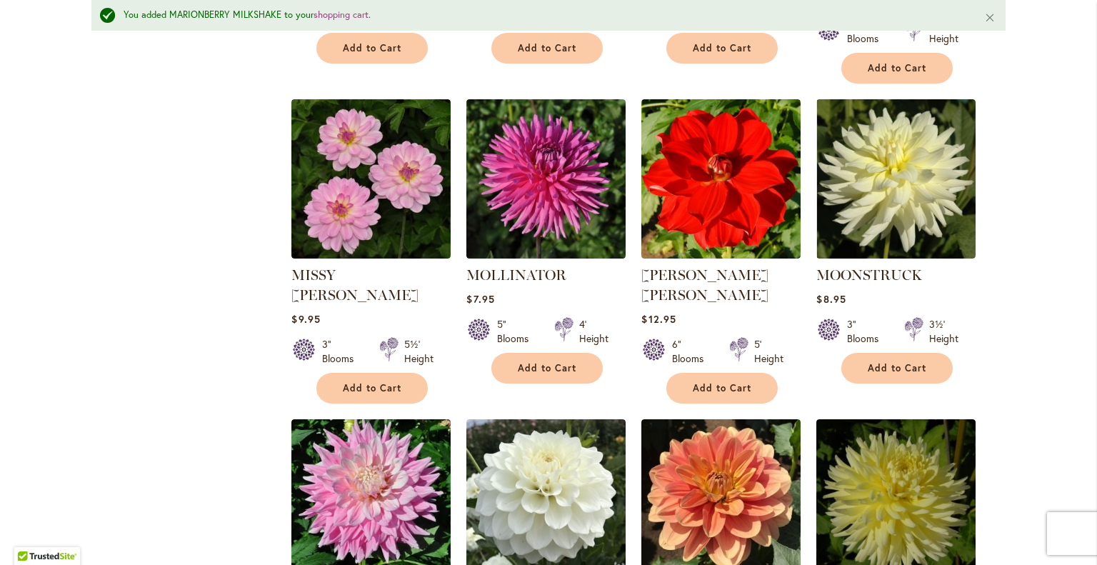
scroll to position [4576, 0]
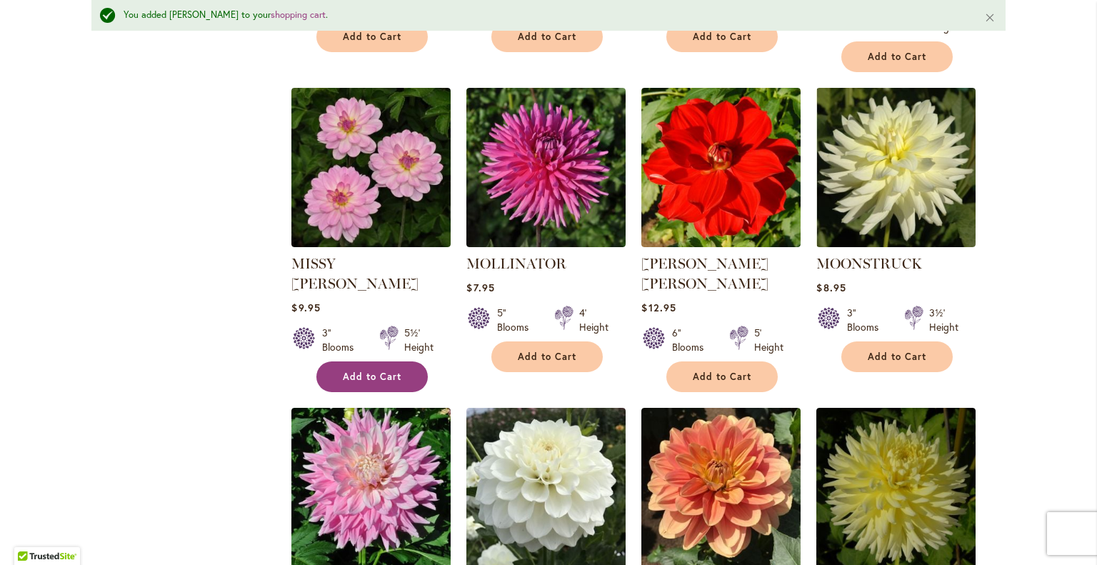
click at [374, 371] on span "Add to Cart" at bounding box center [372, 377] width 59 height 12
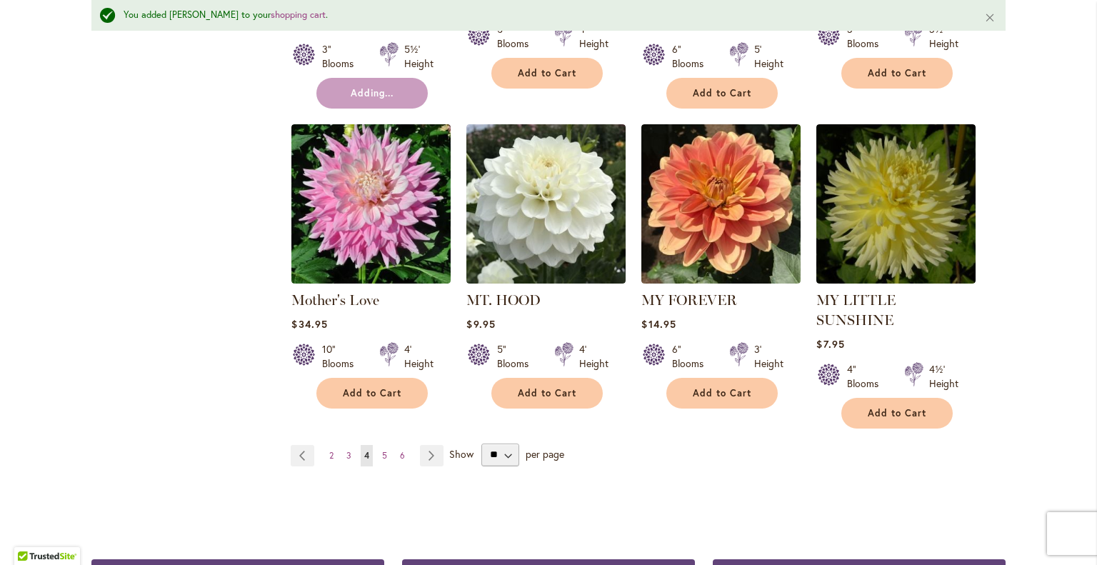
scroll to position [4871, 0]
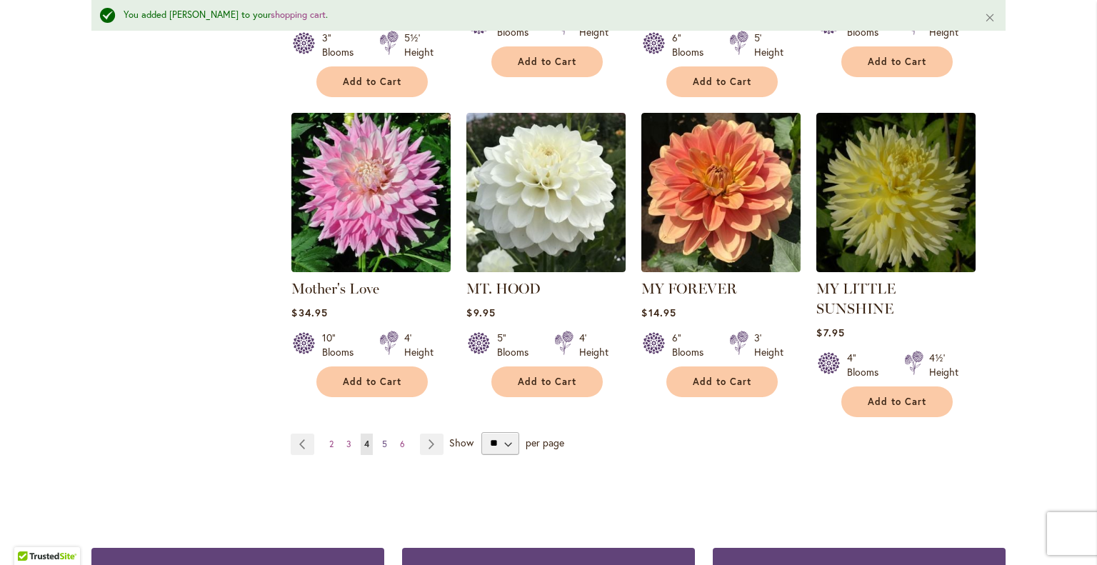
click at [382, 439] on span "5" at bounding box center [384, 444] width 5 height 11
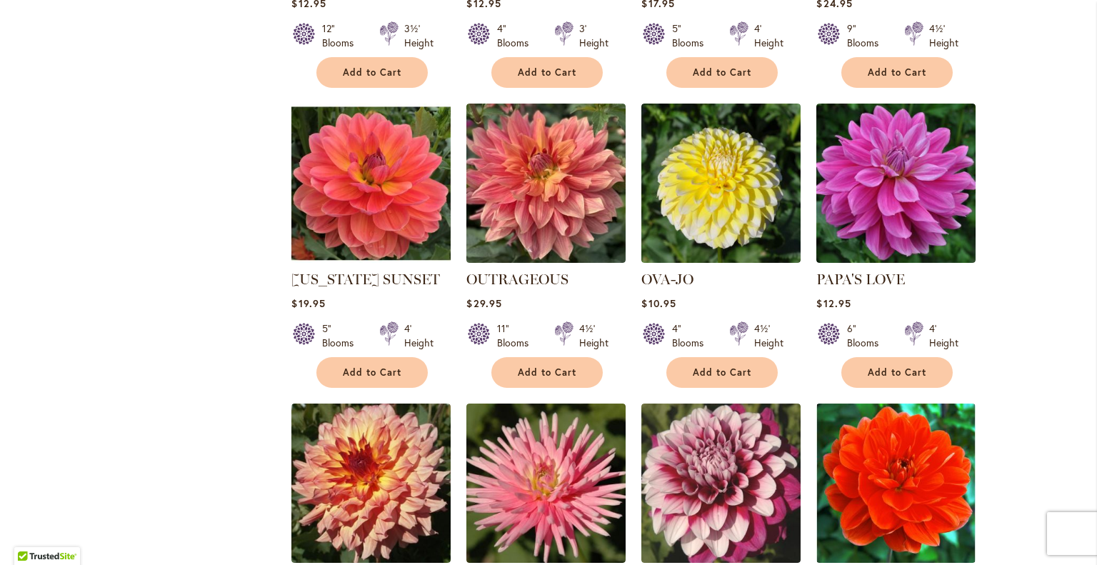
scroll to position [1423, 0]
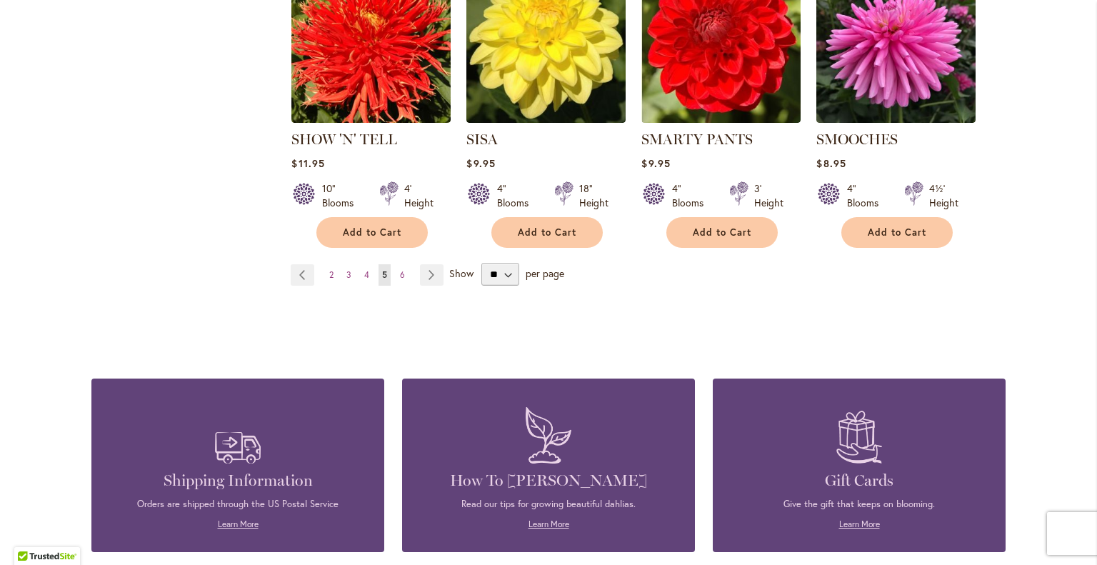
scroll to position [4985, 0]
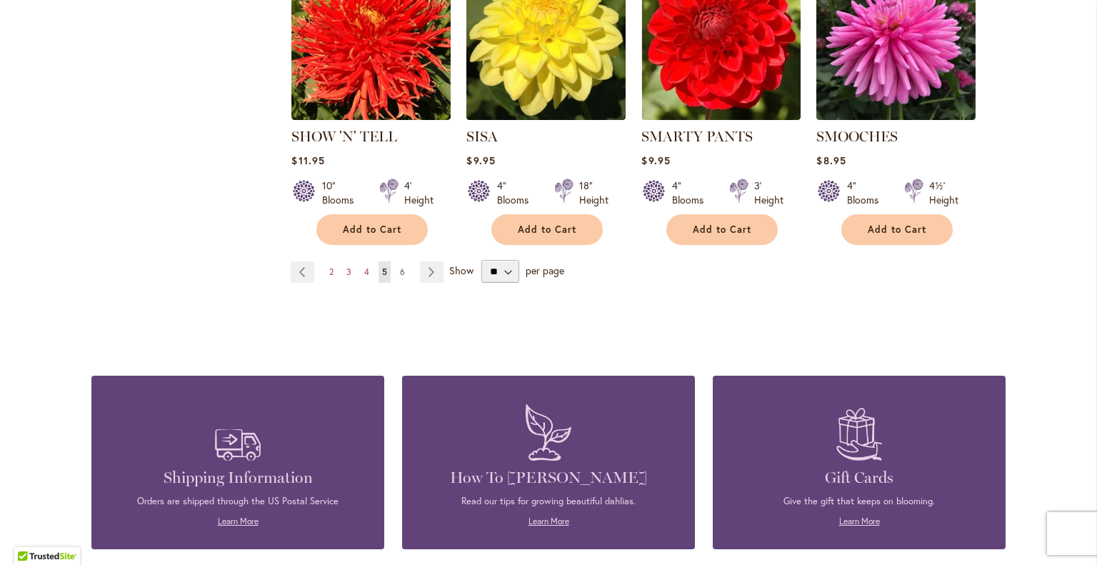
click at [401, 261] on link "Page 6" at bounding box center [402, 271] width 12 height 21
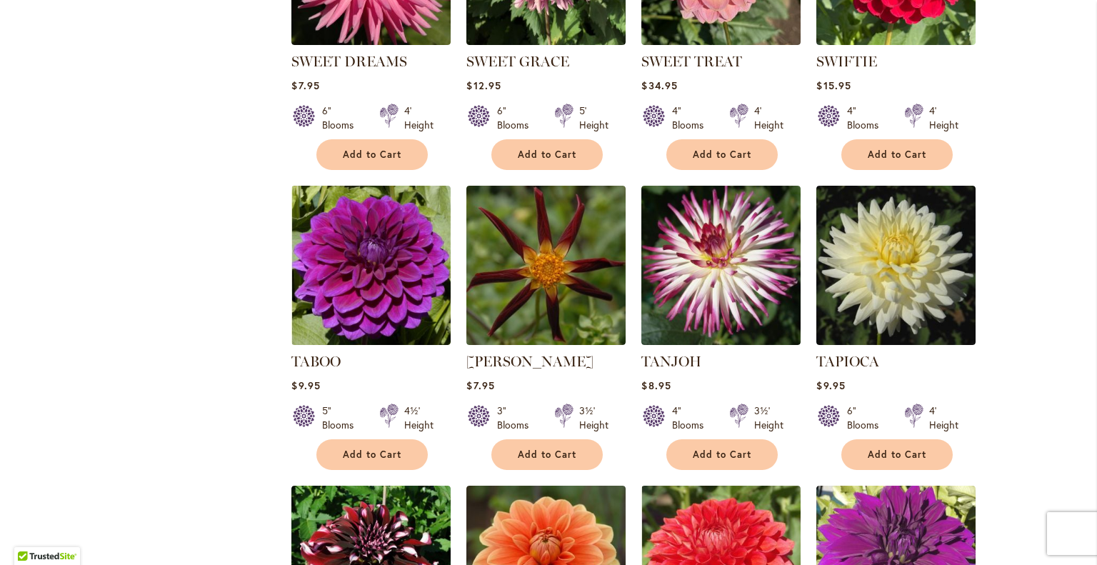
scroll to position [1666, 0]
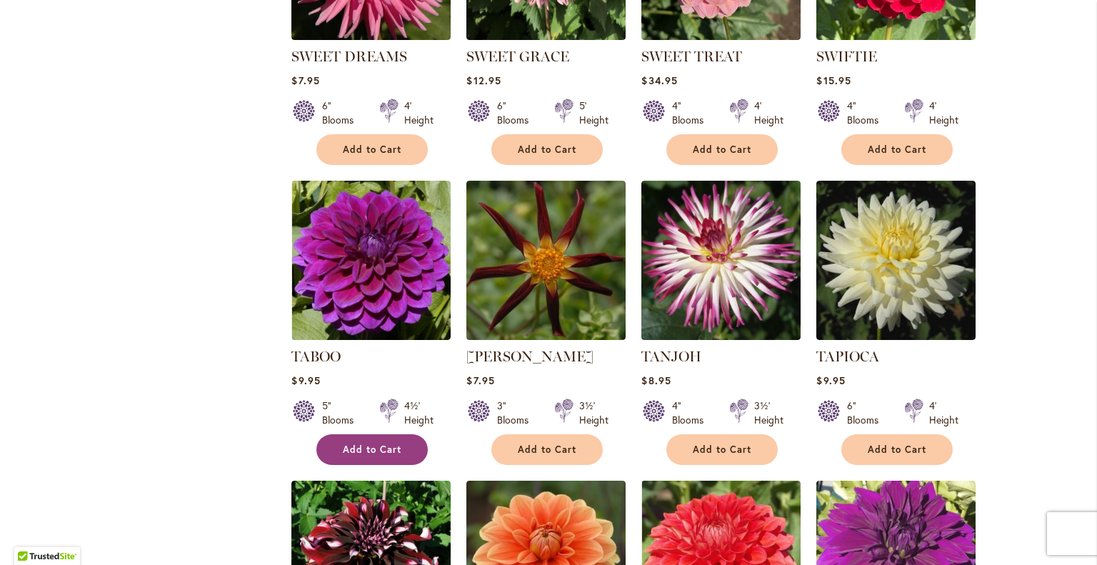
click at [359, 446] on span "Add to Cart" at bounding box center [372, 450] width 59 height 12
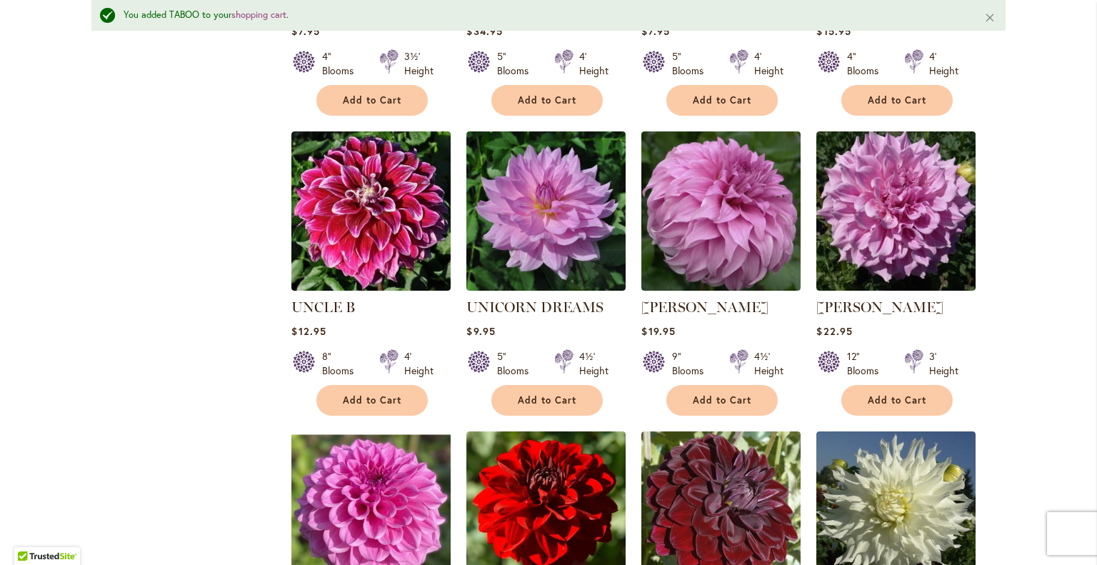
scroll to position [2959, 0]
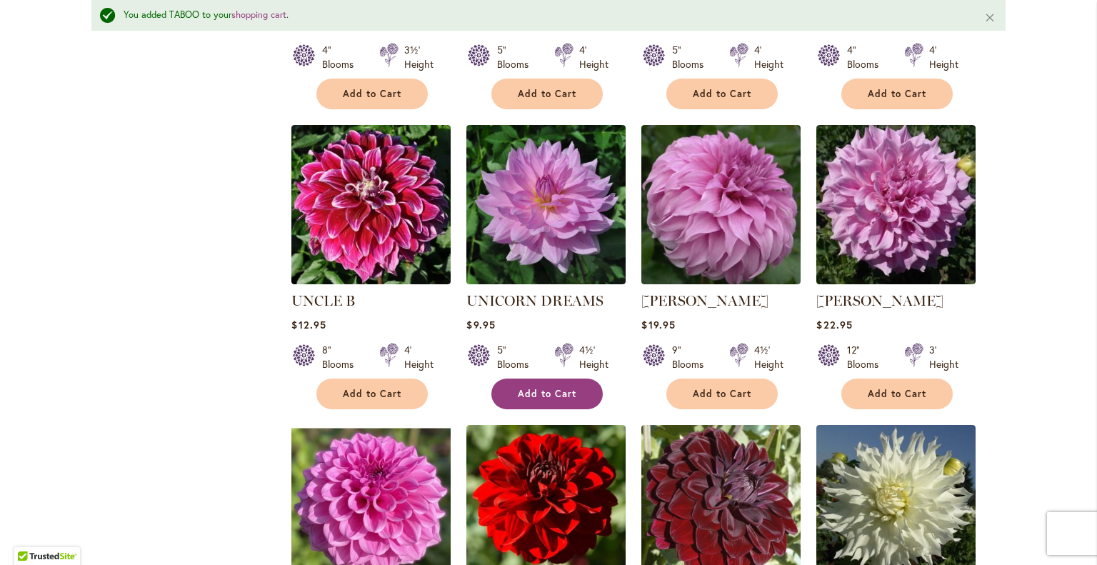
click at [541, 388] on span "Add to Cart" at bounding box center [547, 394] width 59 height 12
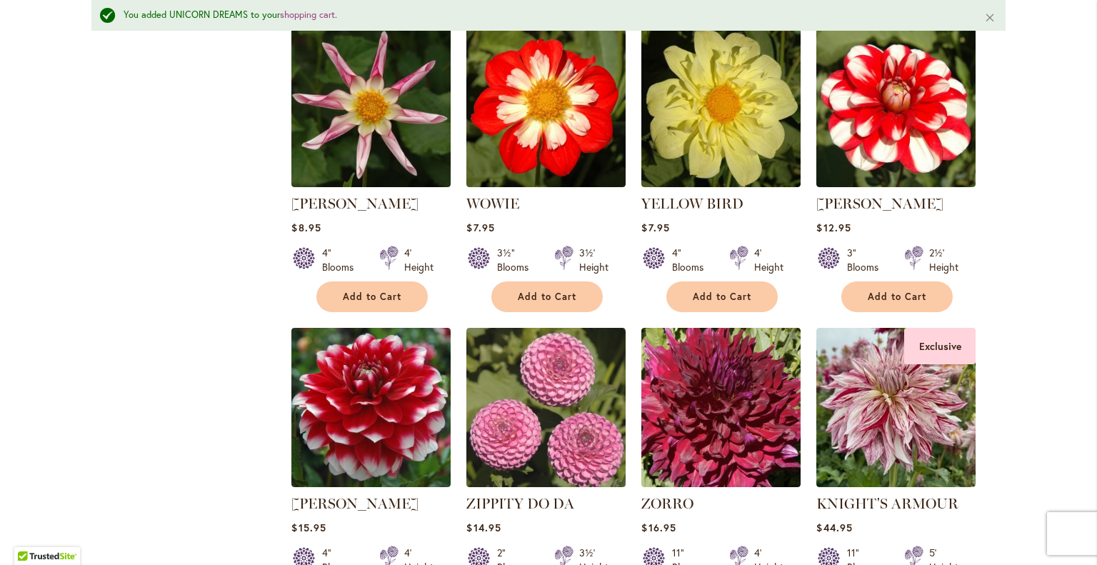
scroll to position [4284, 0]
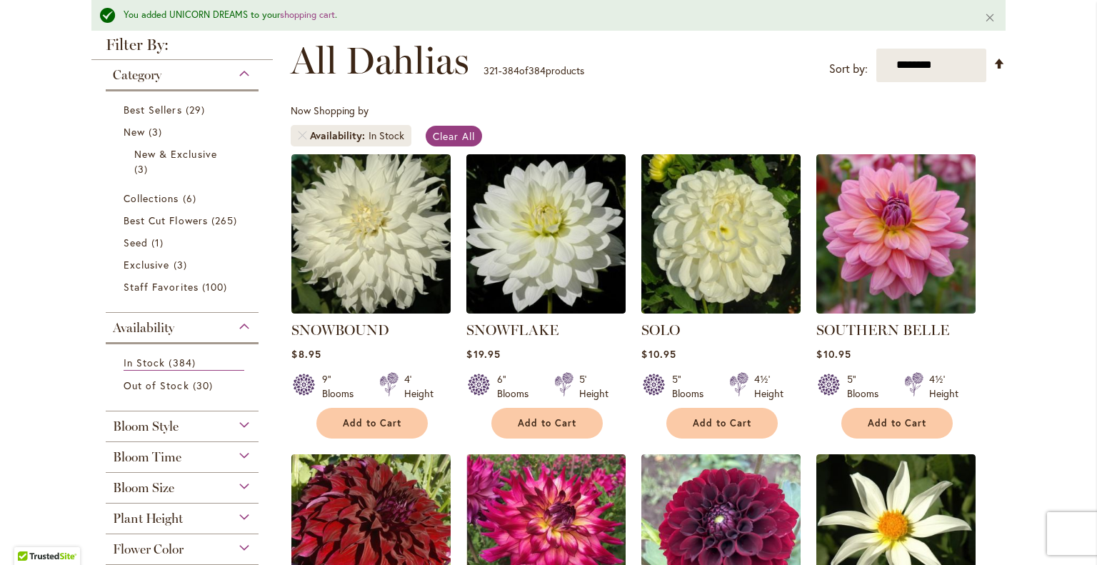
scroll to position [0, 0]
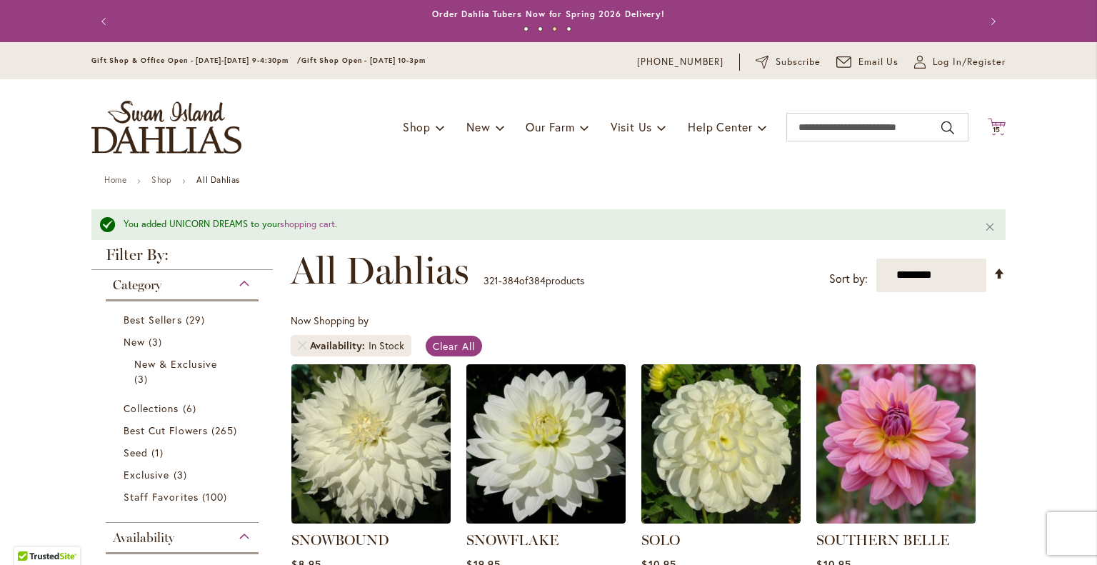
click at [995, 130] on span "15" at bounding box center [997, 129] width 9 height 9
